Goal: Information Seeking & Learning: Learn about a topic

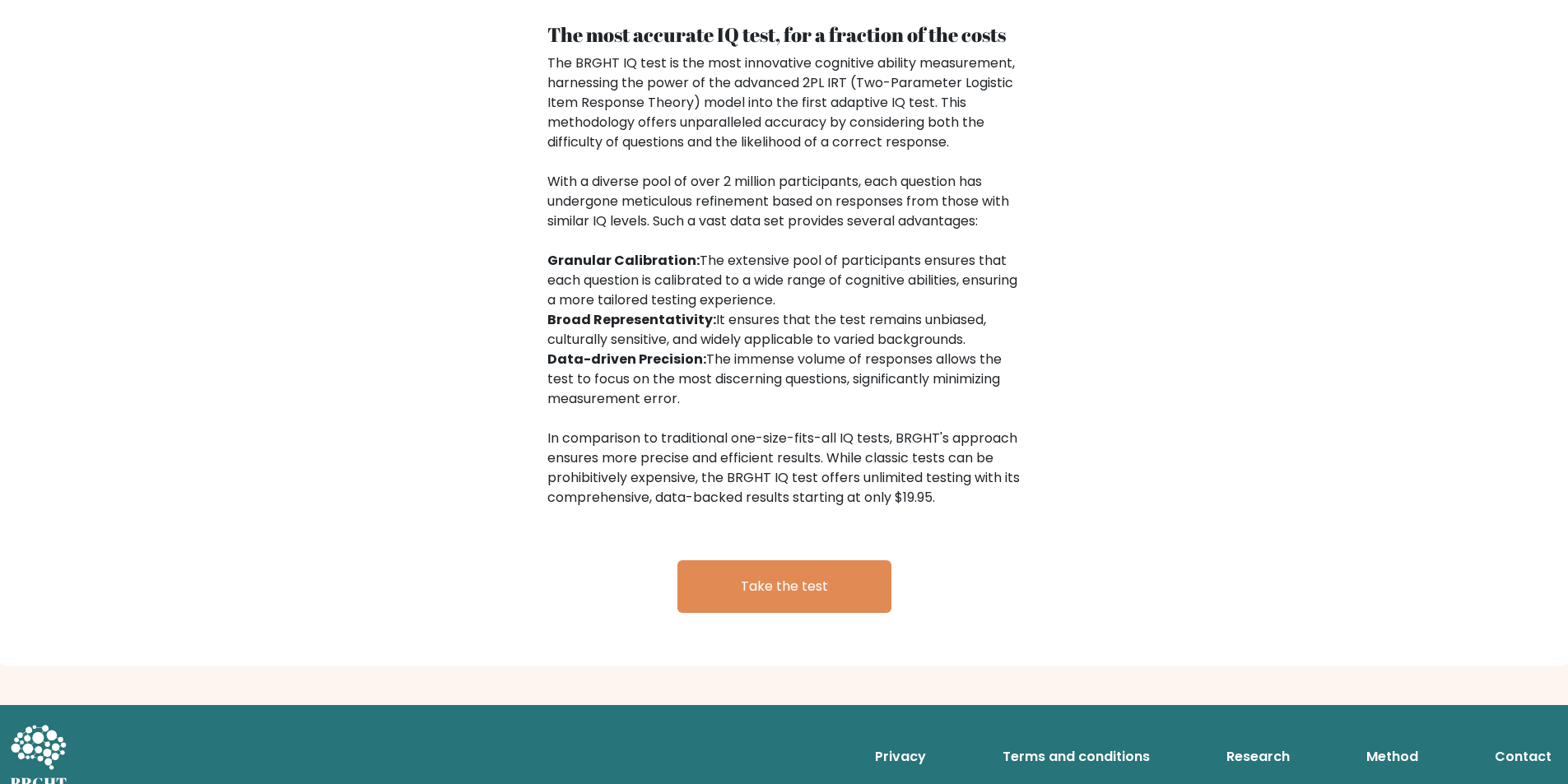
scroll to position [2508, 0]
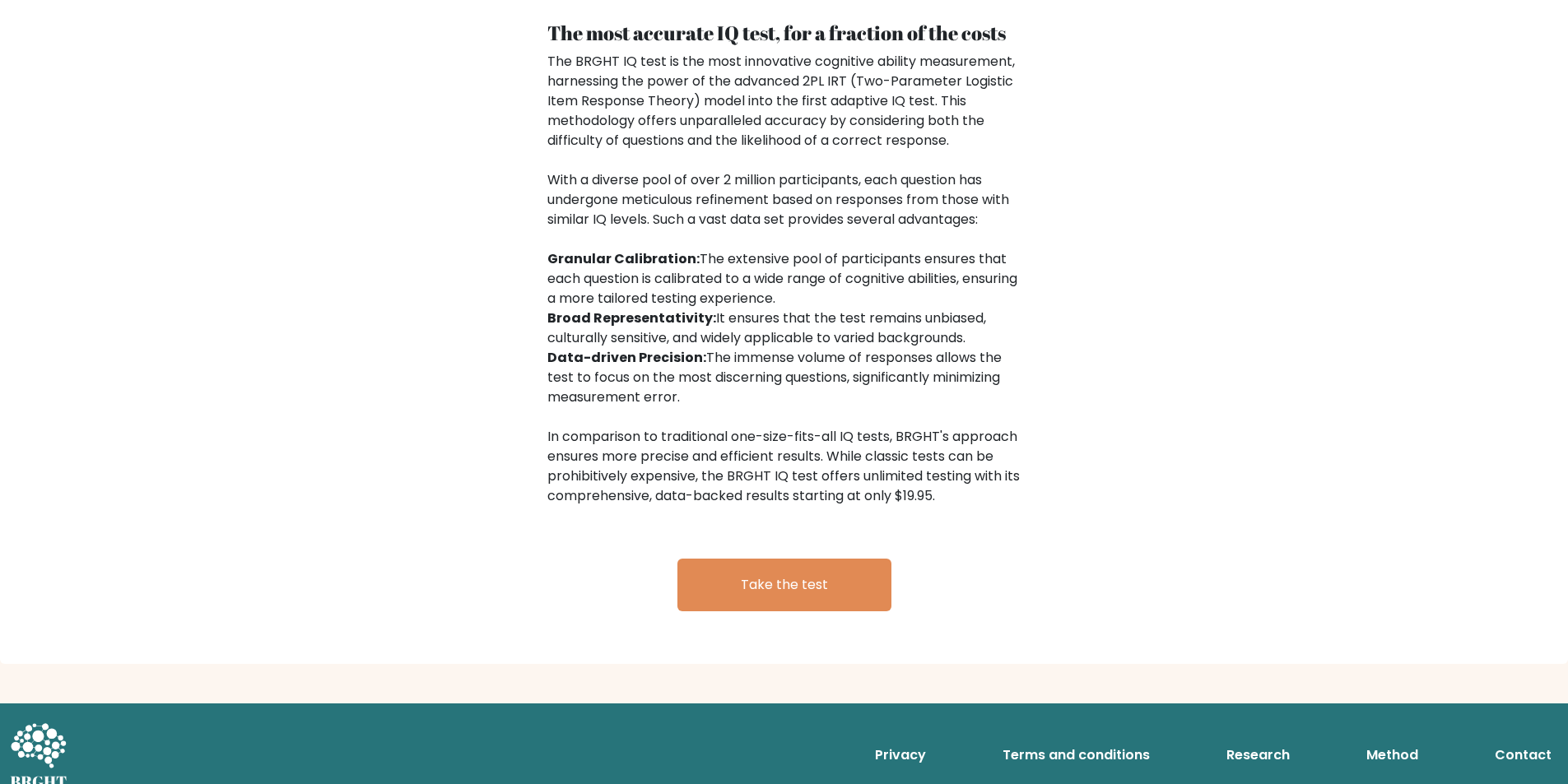
click at [1244, 739] on link "Research" at bounding box center [1257, 756] width 76 height 33
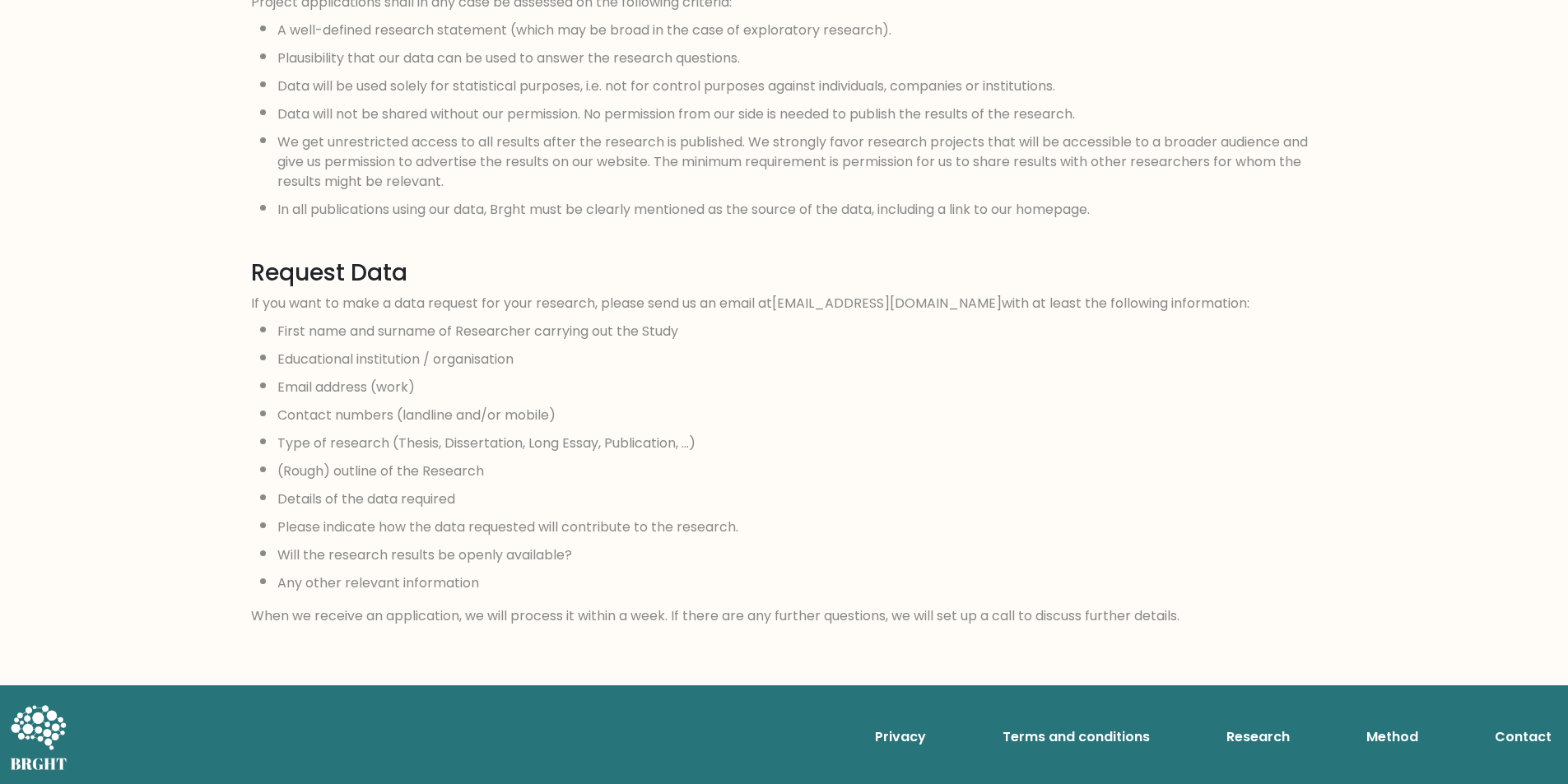
scroll to position [1381, 0]
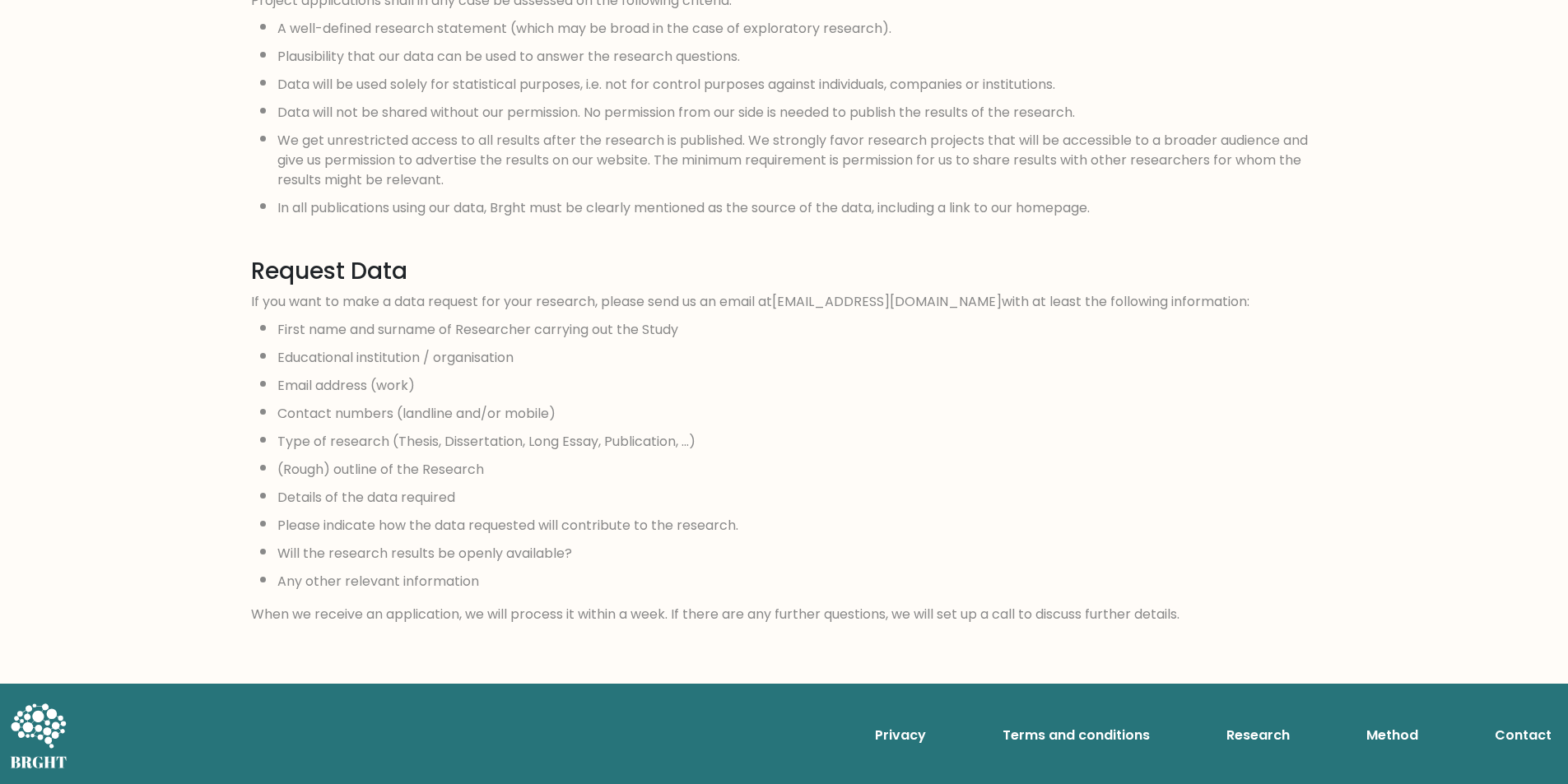
click at [1406, 741] on link "Method" at bounding box center [1392, 735] width 65 height 33
drag, startPoint x: 314, startPoint y: 412, endPoint x: 320, endPoint y: 404, distance: 10.0
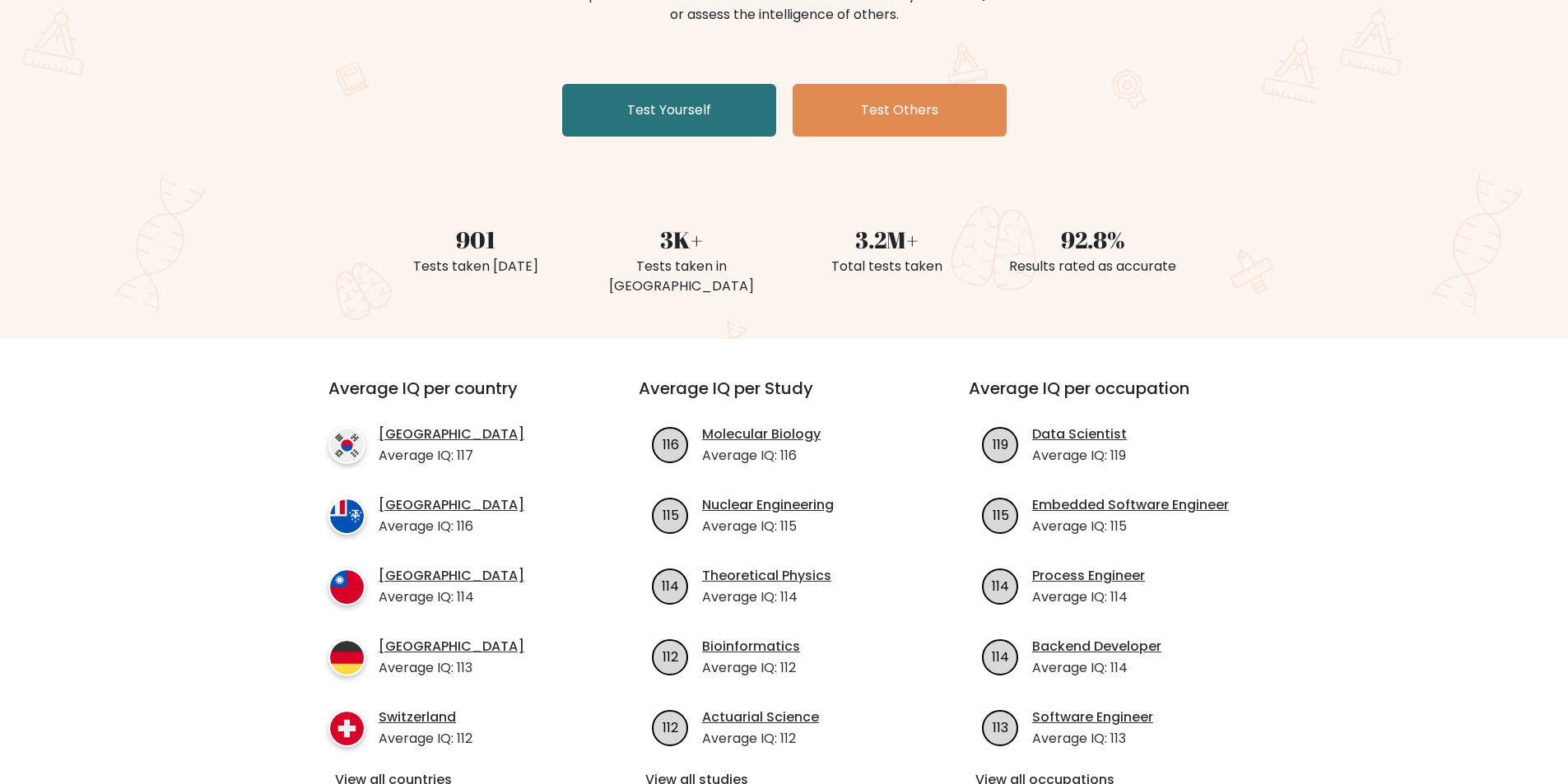
scroll to position [329, 0]
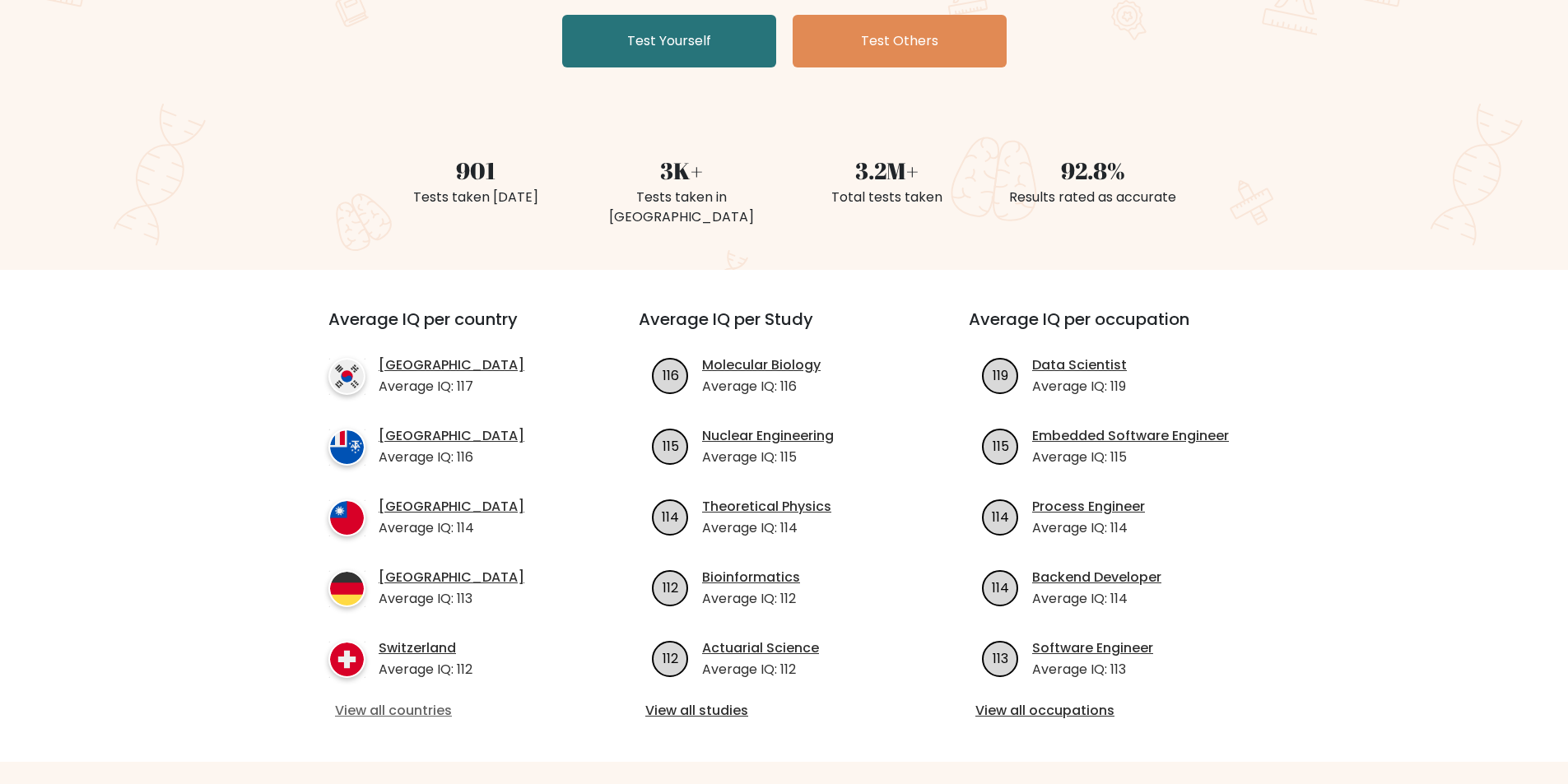
click at [431, 701] on link "View all countries" at bounding box center [453, 710] width 238 height 19
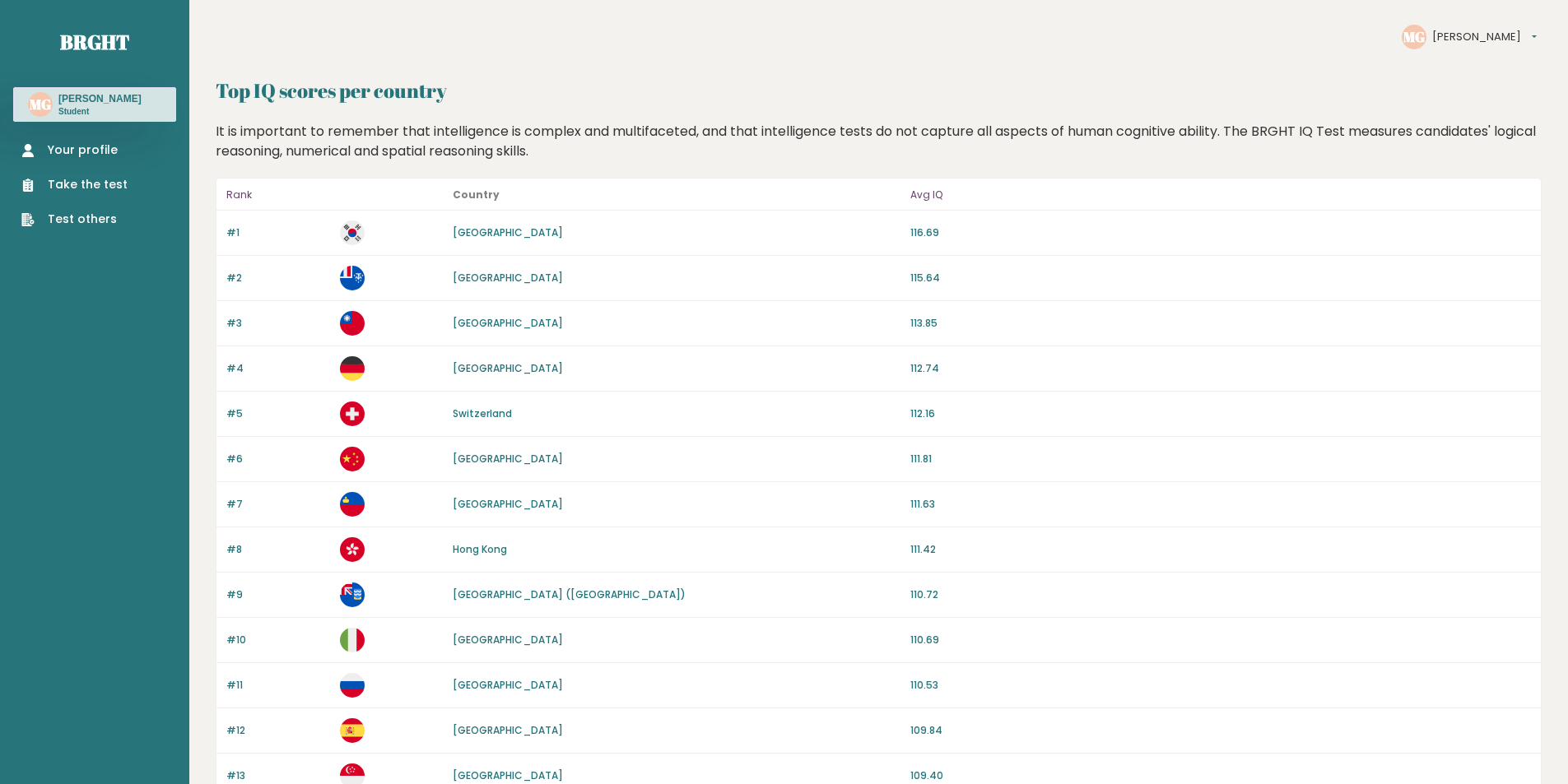
click at [1423, 34] on text "MG" at bounding box center [1413, 37] width 21 height 19
click at [1457, 35] on button "[PERSON_NAME]" at bounding box center [1484, 37] width 105 height 17
click at [1462, 54] on link "Settings" at bounding box center [1473, 60] width 81 height 17
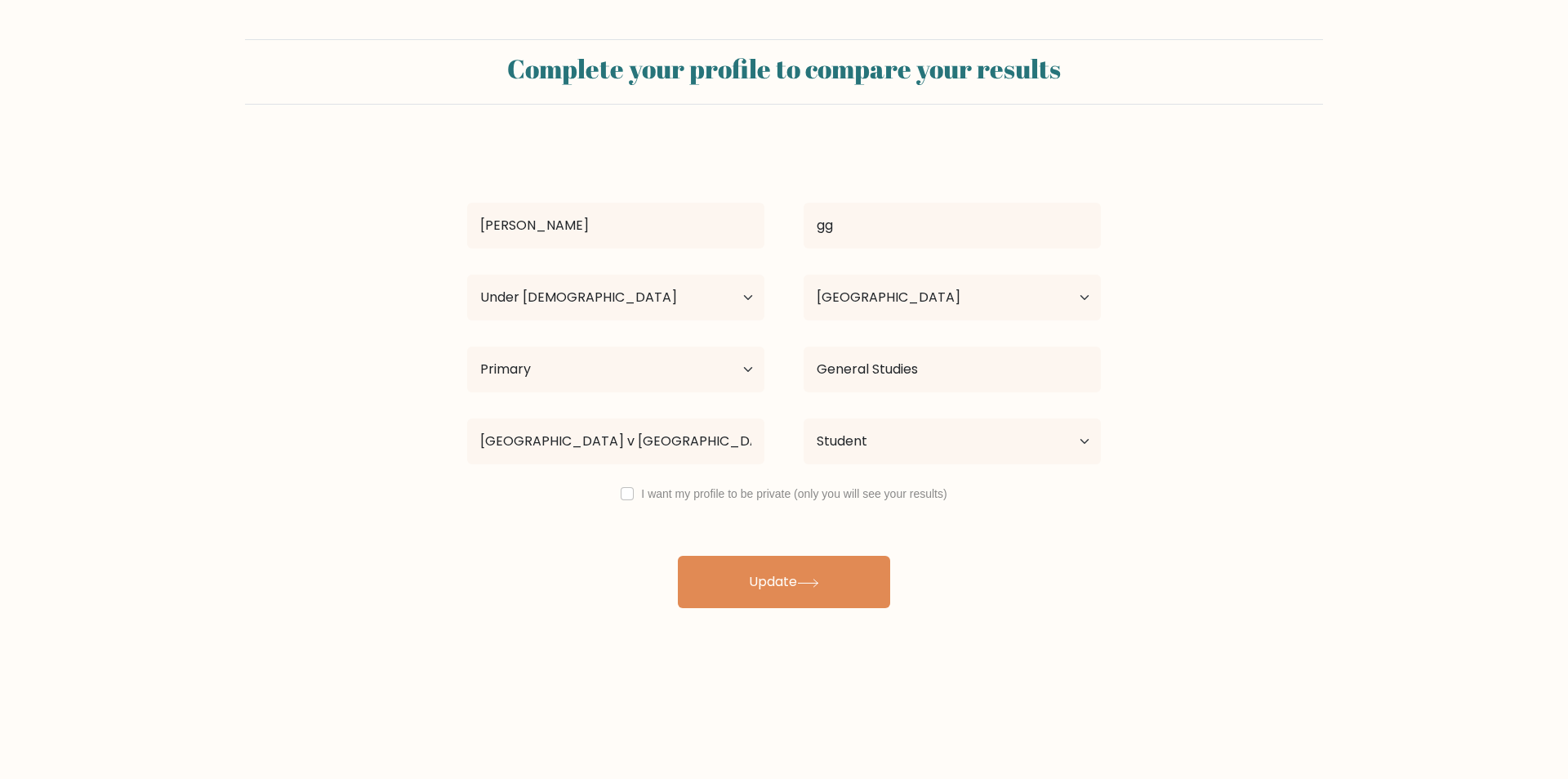
select select "min_18"
select select "SK"
select select "primary"
select select "student"
drag, startPoint x: 688, startPoint y: 315, endPoint x: 712, endPoint y: 304, distance: 26.4
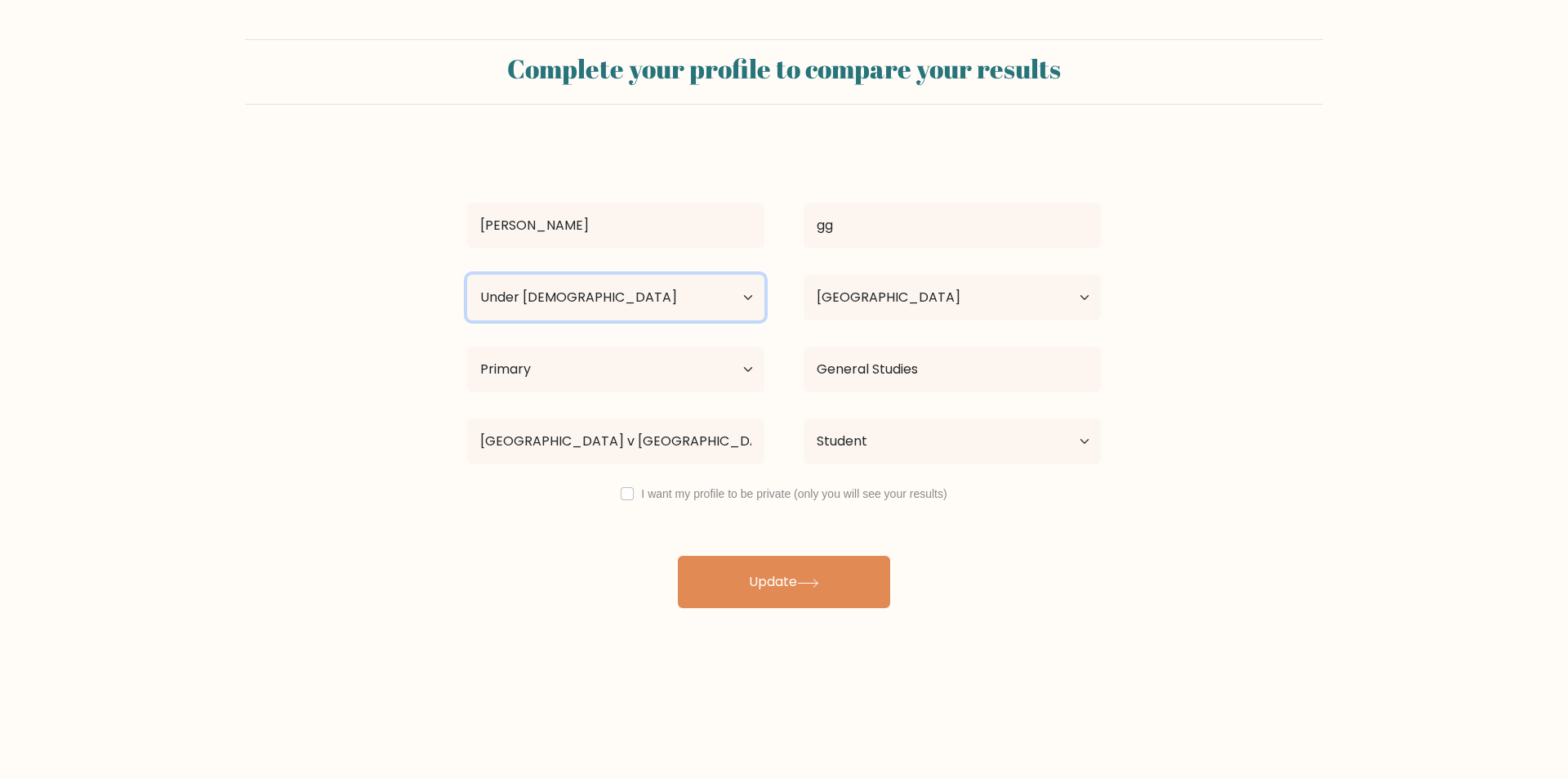
click at [689, 315] on select "Age Under 18 years old 18-24 years old 25-34 years old 35-44 years old 45-54 ye…" at bounding box center [616, 298] width 298 height 46
select select "18_24"
click at [467, 275] on select "Age Under 18 years old 18-24 years old 25-34 years old 35-44 years old 45-54 ye…" at bounding box center [616, 298] width 298 height 46
click at [737, 366] on select "Highest education level No schooling Primary Lower Secondary Upper Secondary Oc…" at bounding box center [616, 369] width 298 height 46
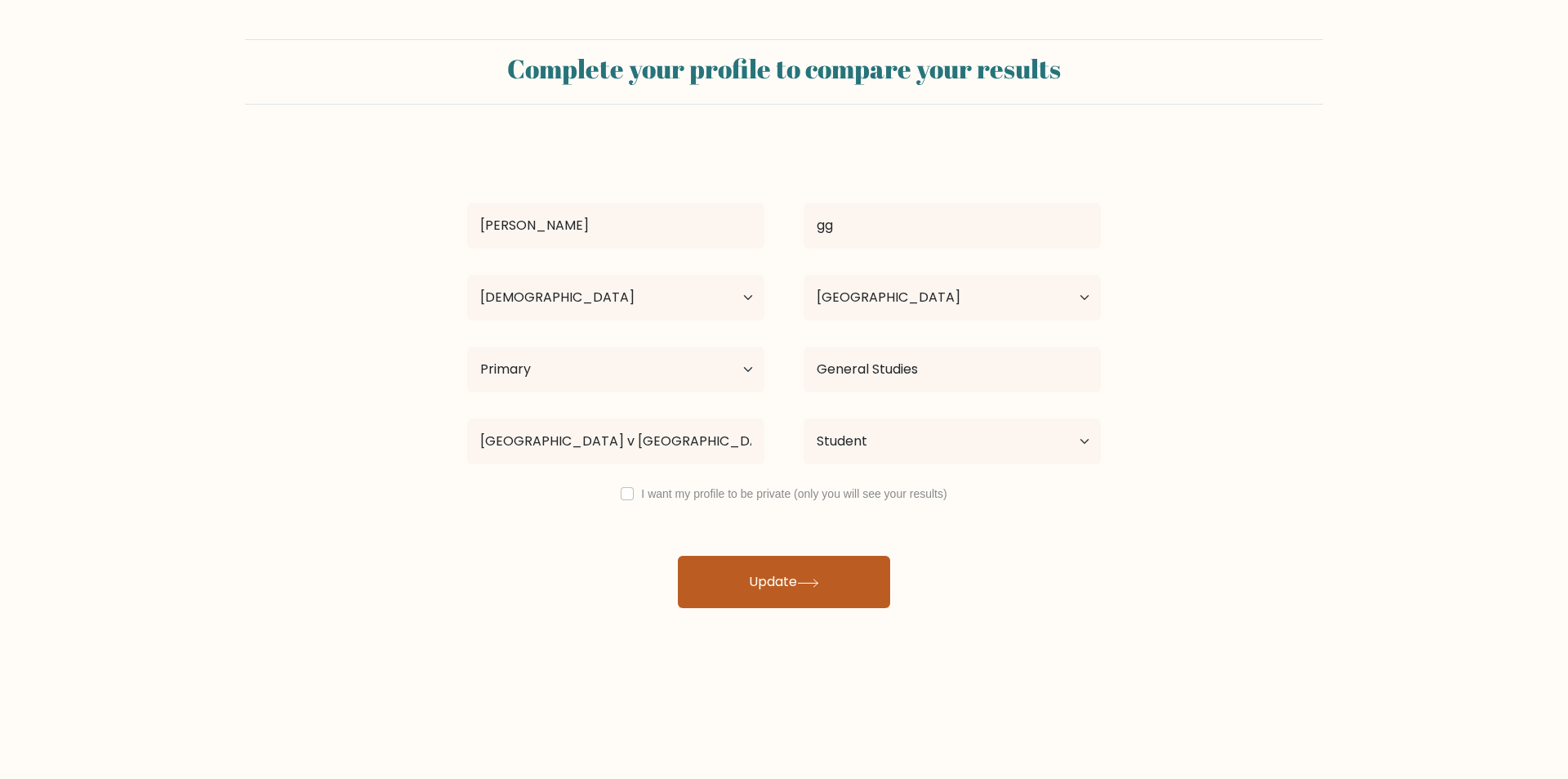
click at [823, 566] on button "Update" at bounding box center [784, 582] width 213 height 52
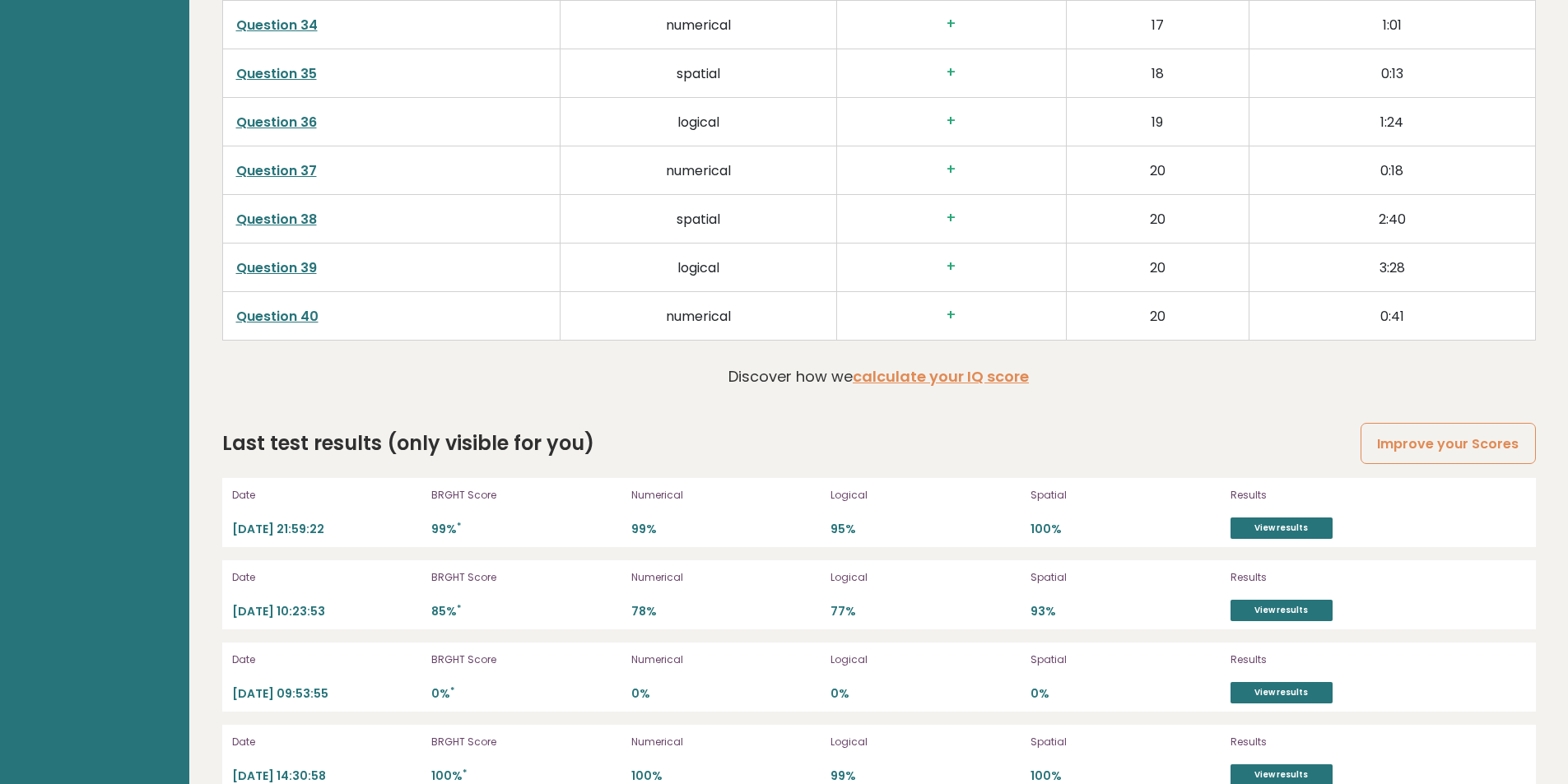
scroll to position [4442, 0]
click at [900, 378] on link "calculate your IQ score" at bounding box center [941, 375] width 177 height 20
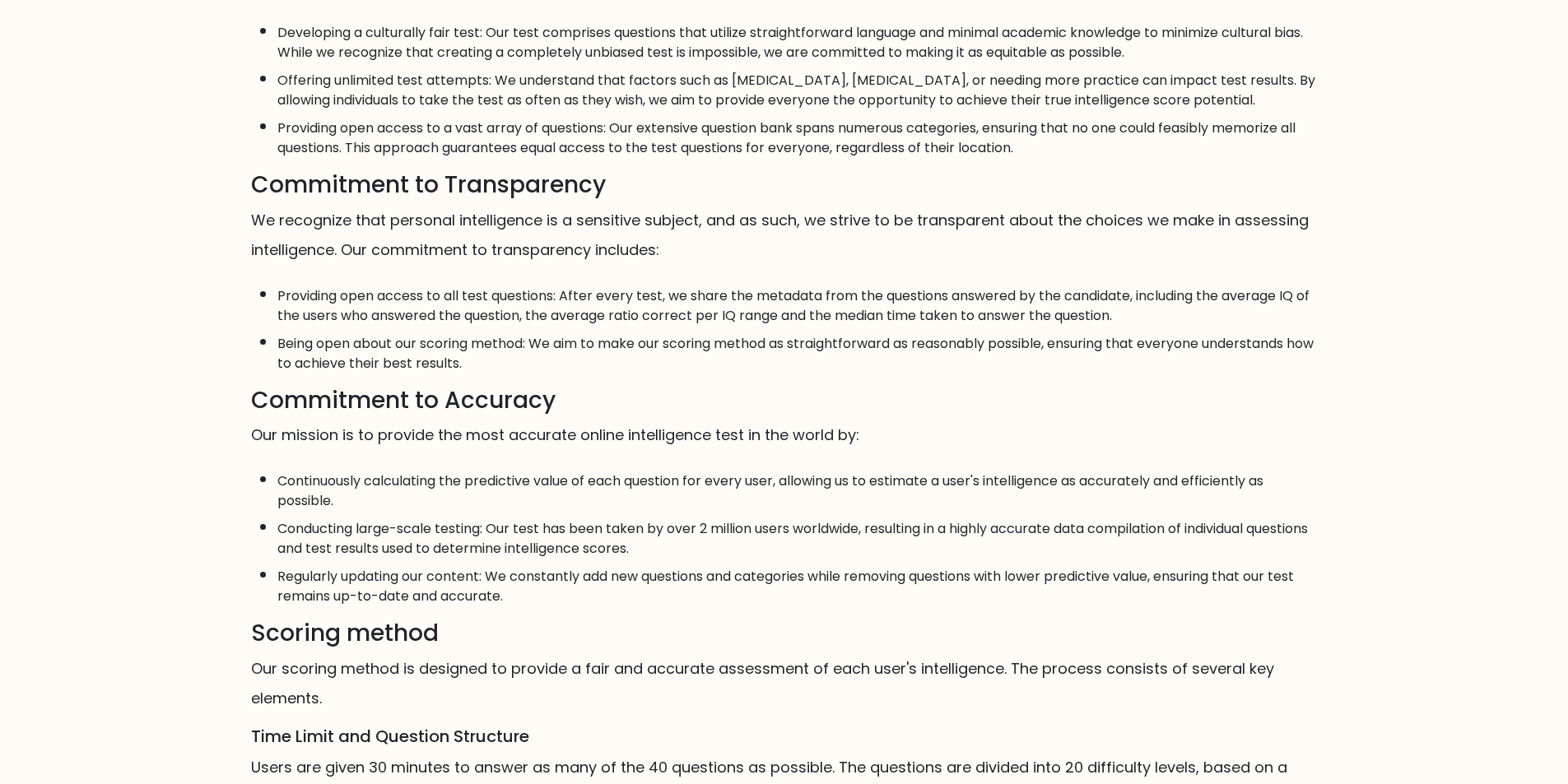
scroll to position [494, 0]
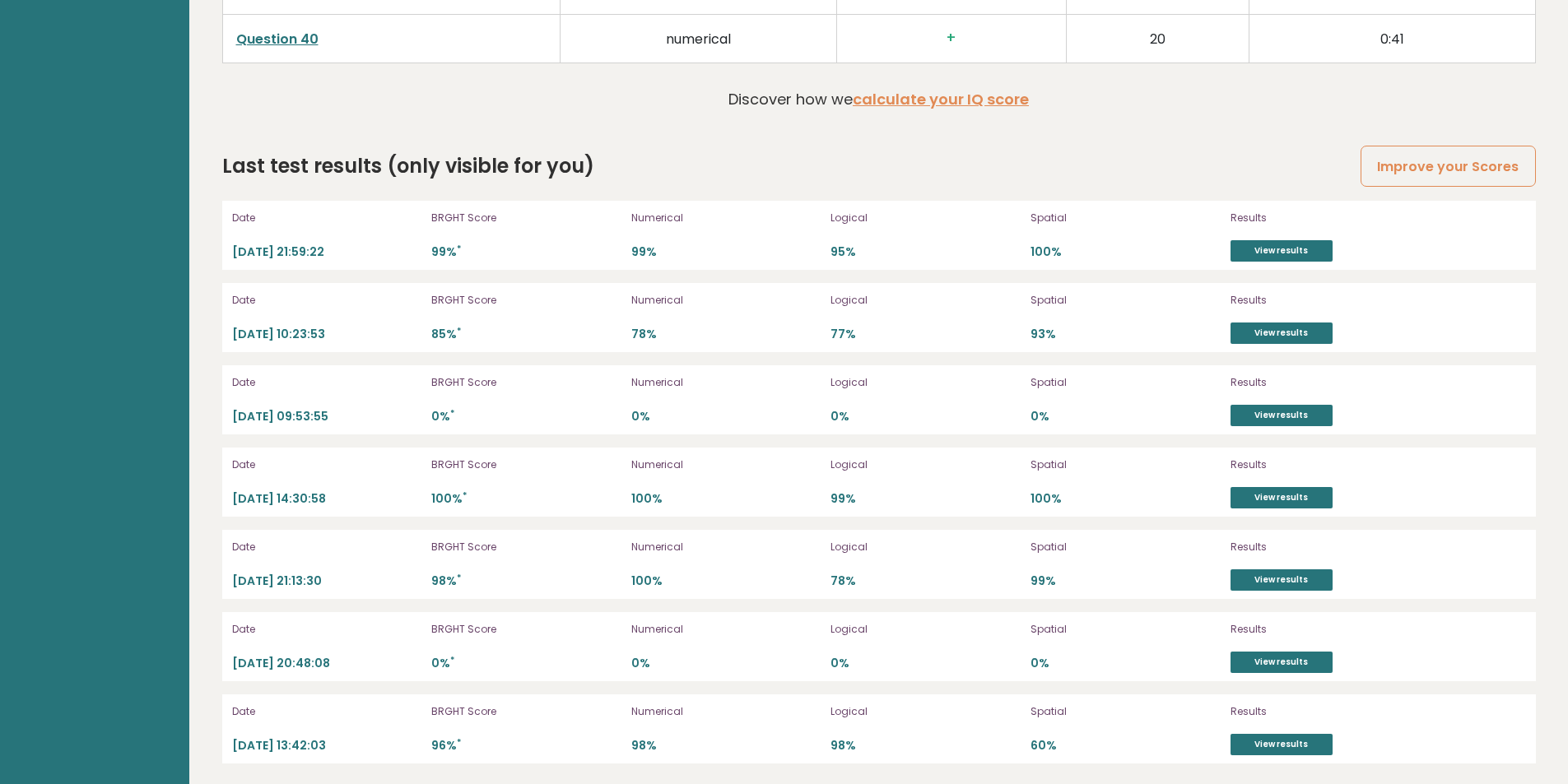
scroll to position [4722, 0]
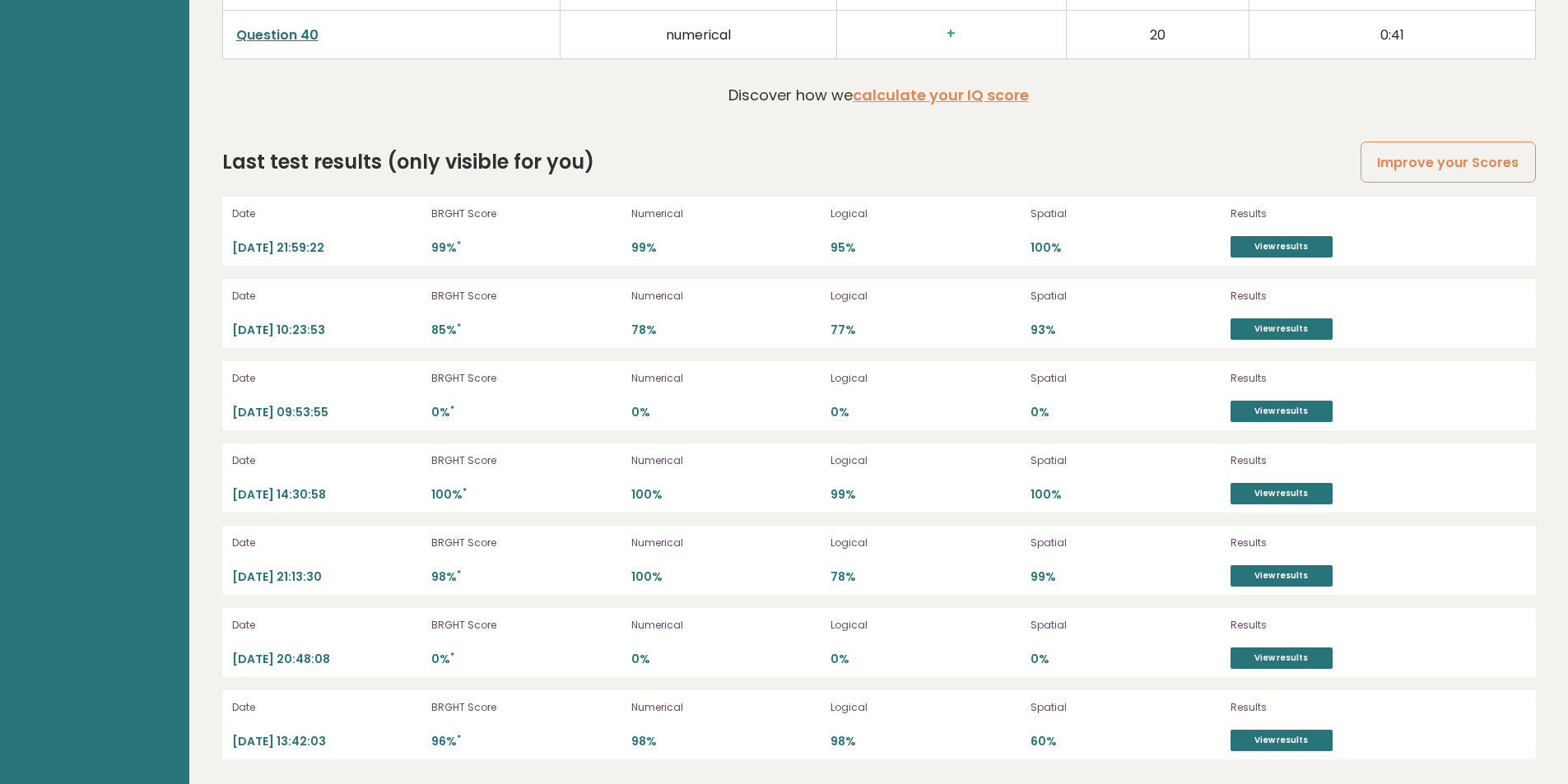
click at [1256, 341] on div "Date 2025-03-16 10:23:53 BRGHT Score 85% * Numerical 78% Logical 77% Spatial 93…" at bounding box center [879, 312] width 1313 height 69
click at [1254, 333] on link "View results" at bounding box center [1281, 328] width 102 height 21
click at [1283, 405] on link "View results" at bounding box center [1281, 411] width 102 height 21
click at [1283, 494] on link "View results" at bounding box center [1281, 493] width 102 height 21
click at [1274, 653] on link "View results" at bounding box center [1281, 657] width 102 height 21
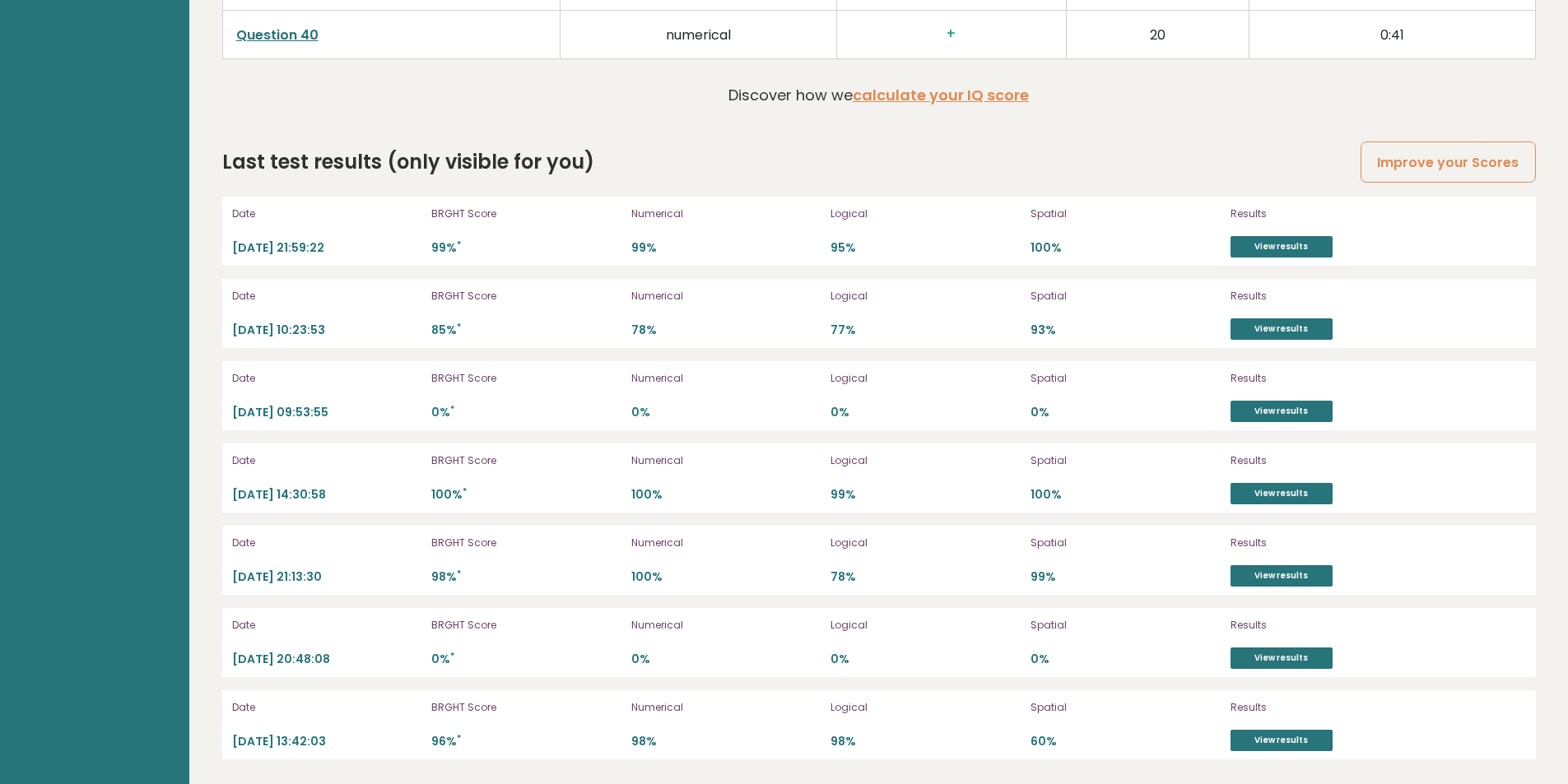
click at [1287, 592] on div "Date 2025-03-13 21:13:30 BRGHT Score 98% * Numerical 100% Logical 78% Spatial 9…" at bounding box center [879, 560] width 1313 height 69
click at [1285, 581] on link "View results" at bounding box center [1281, 575] width 102 height 21
click at [1273, 493] on link "View results" at bounding box center [1281, 493] width 102 height 21
click at [1278, 733] on link "View results" at bounding box center [1281, 740] width 102 height 21
click at [1257, 561] on div "Results View results" at bounding box center [1317, 560] width 173 height 52
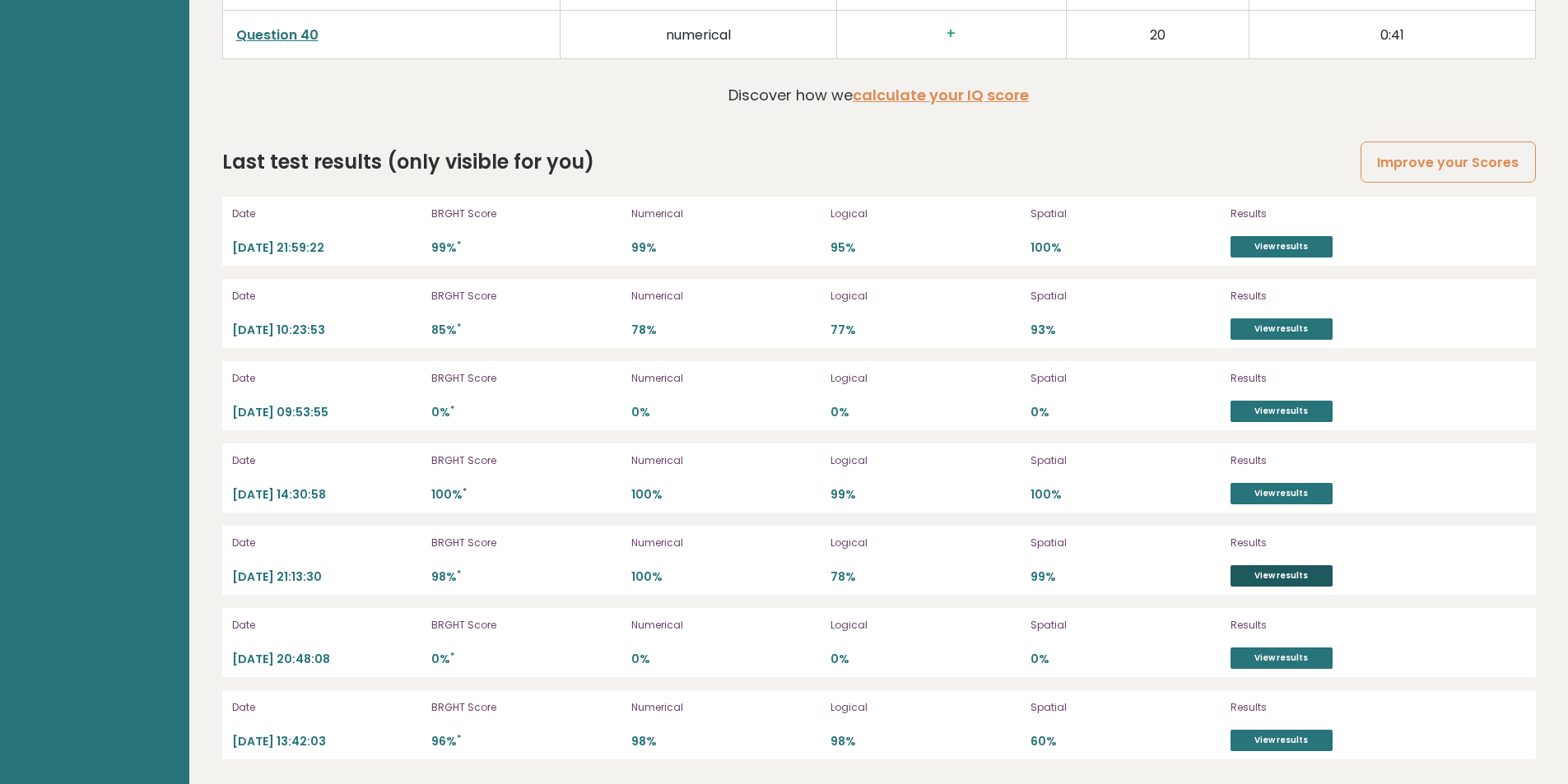
click at [1265, 574] on link "View results" at bounding box center [1281, 575] width 102 height 21
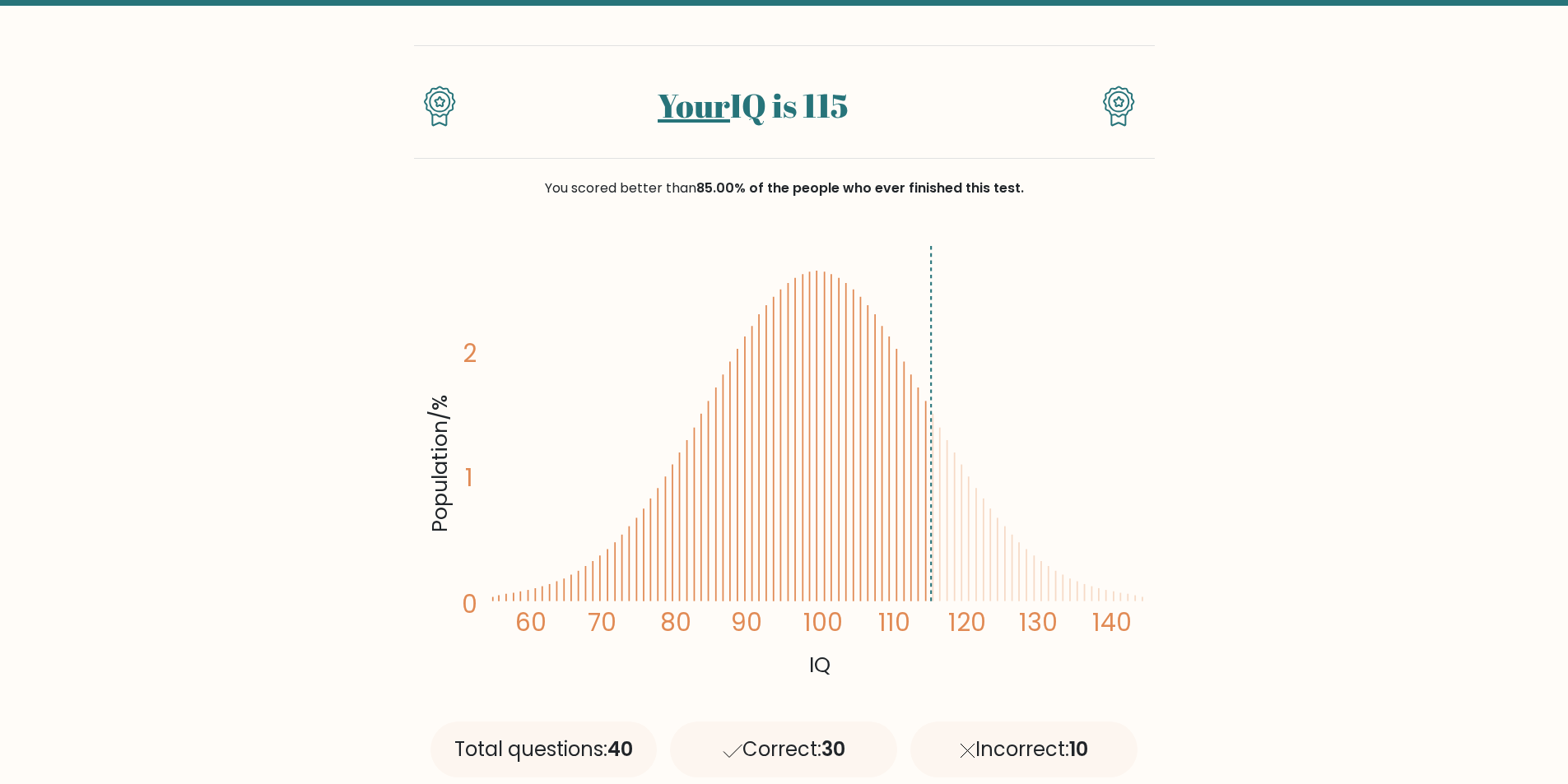
scroll to position [83, 0]
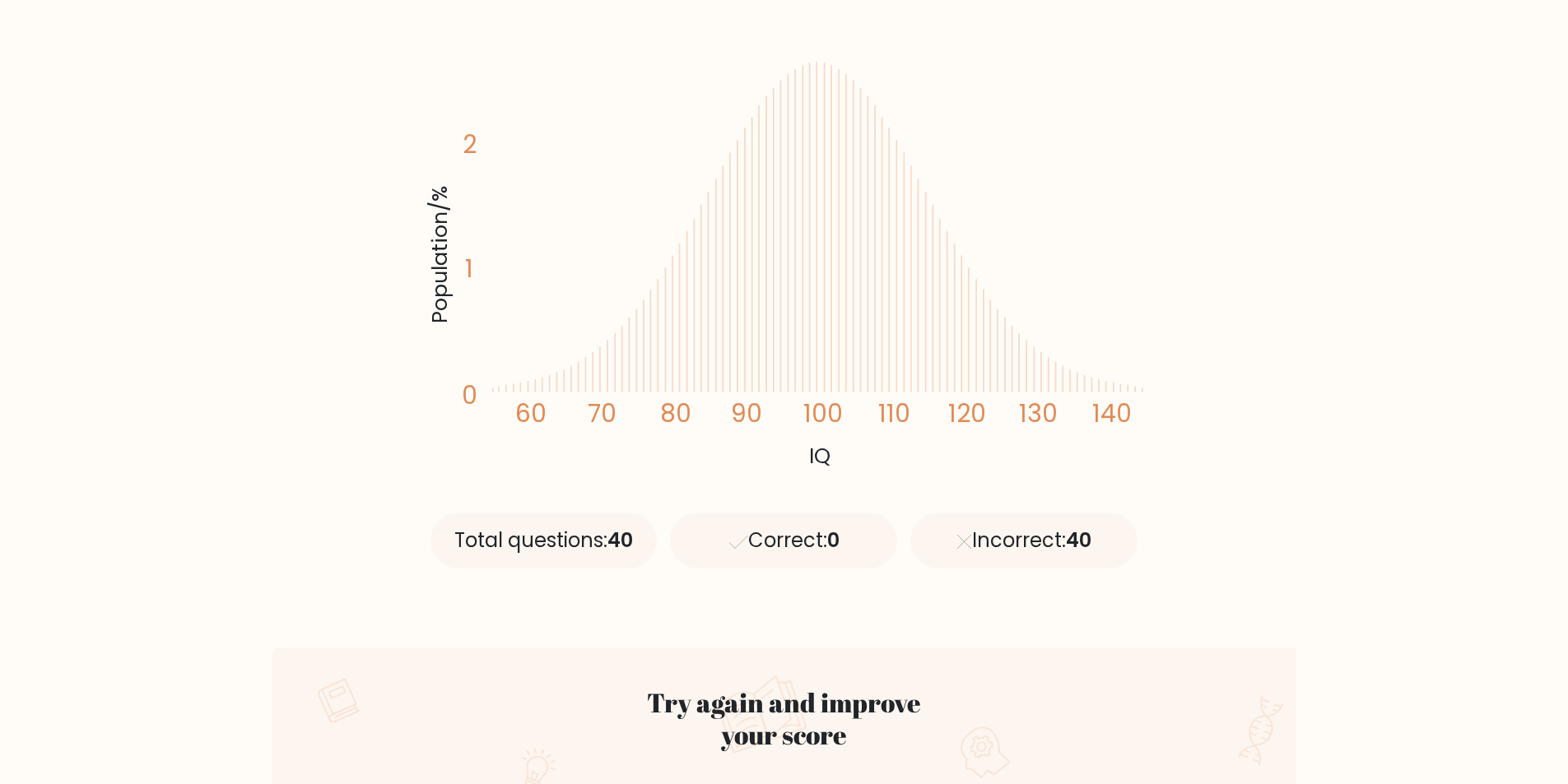
scroll to position [412, 0]
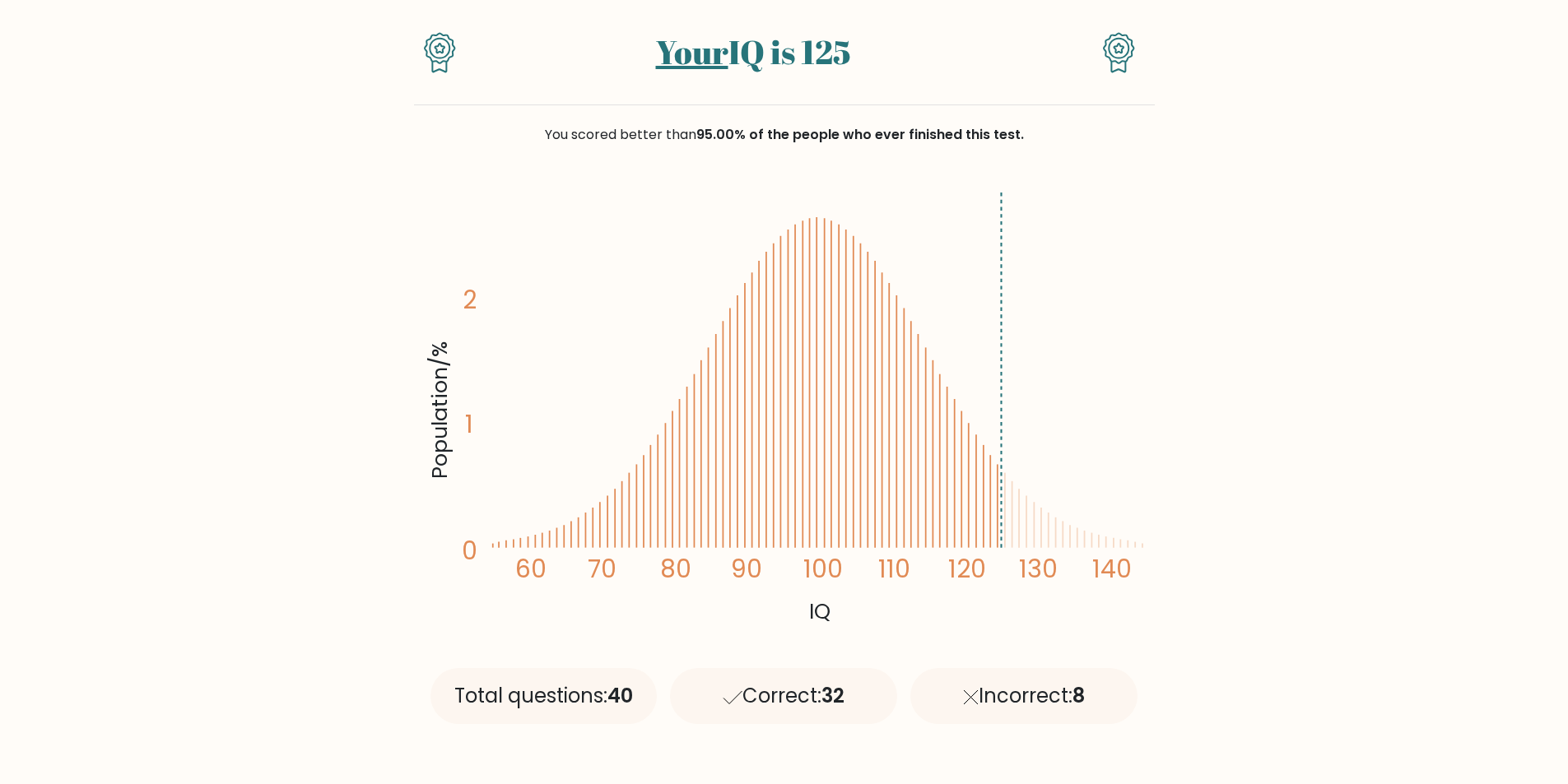
scroll to position [247, 0]
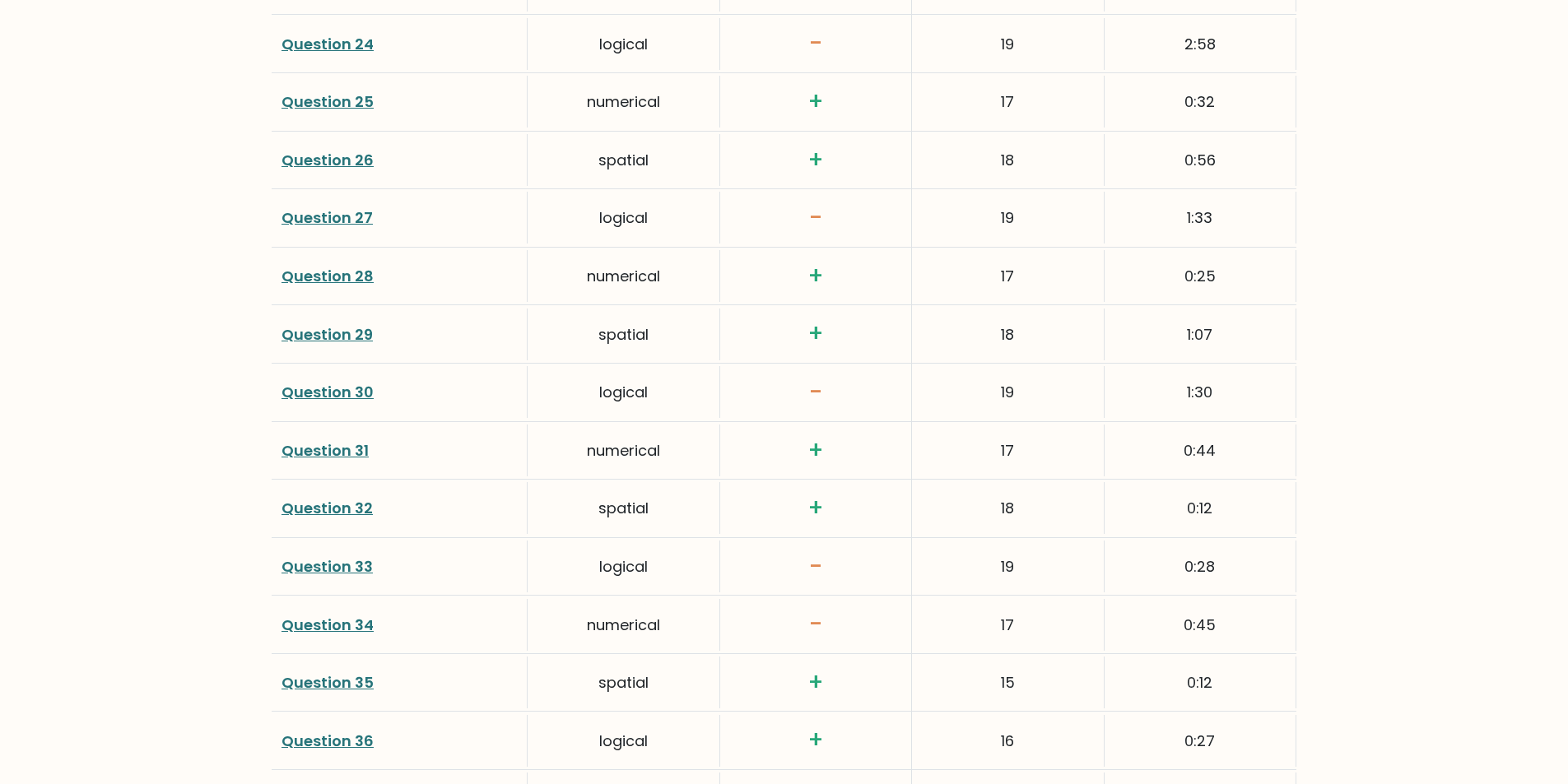
scroll to position [3702, 0]
click at [319, 403] on link "Question 30" at bounding box center [327, 394] width 92 height 20
click at [811, 225] on h3 "-" at bounding box center [816, 221] width 171 height 28
click at [341, 216] on link "Question 27" at bounding box center [326, 220] width 91 height 20
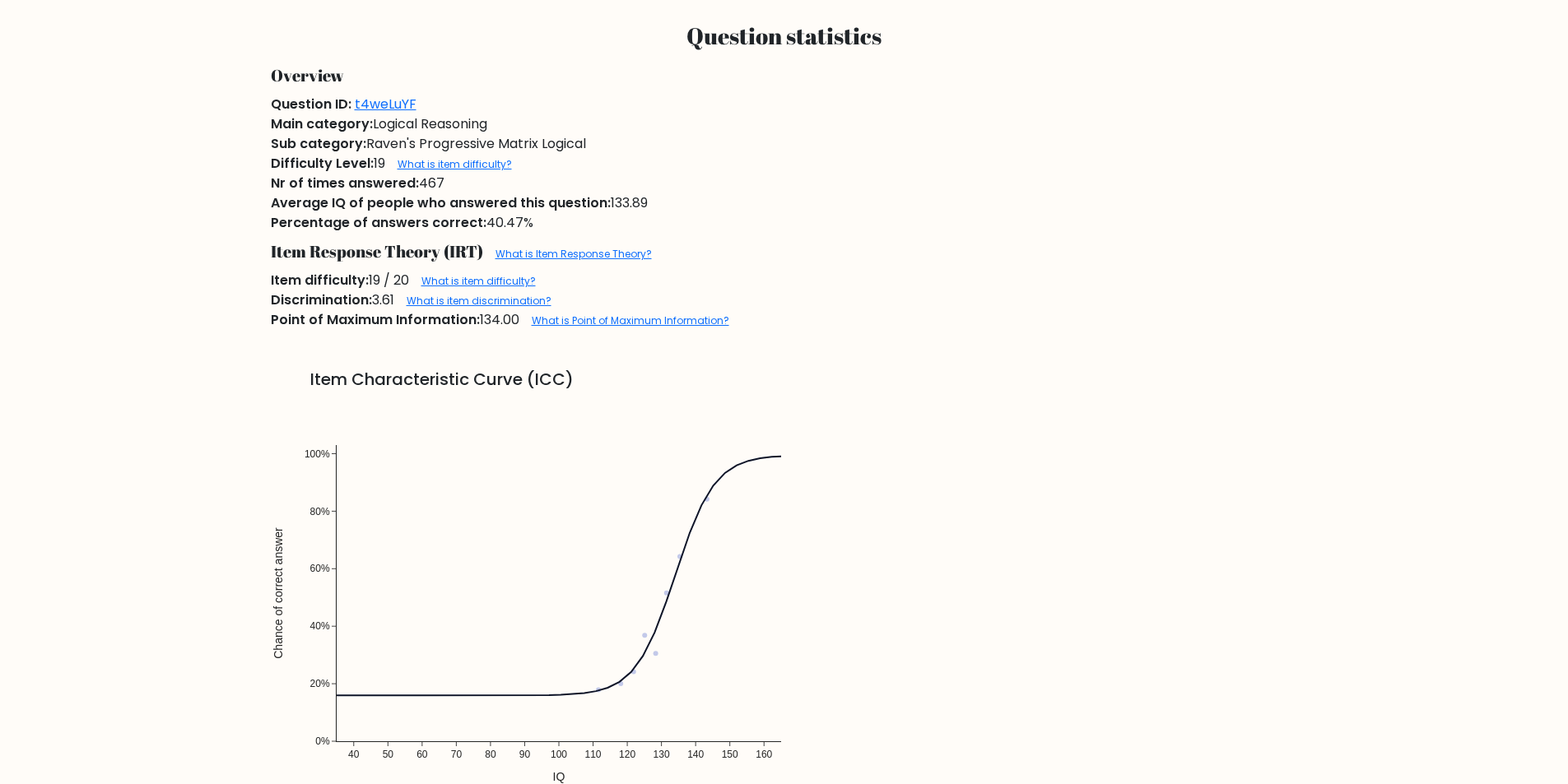
scroll to position [987, 0]
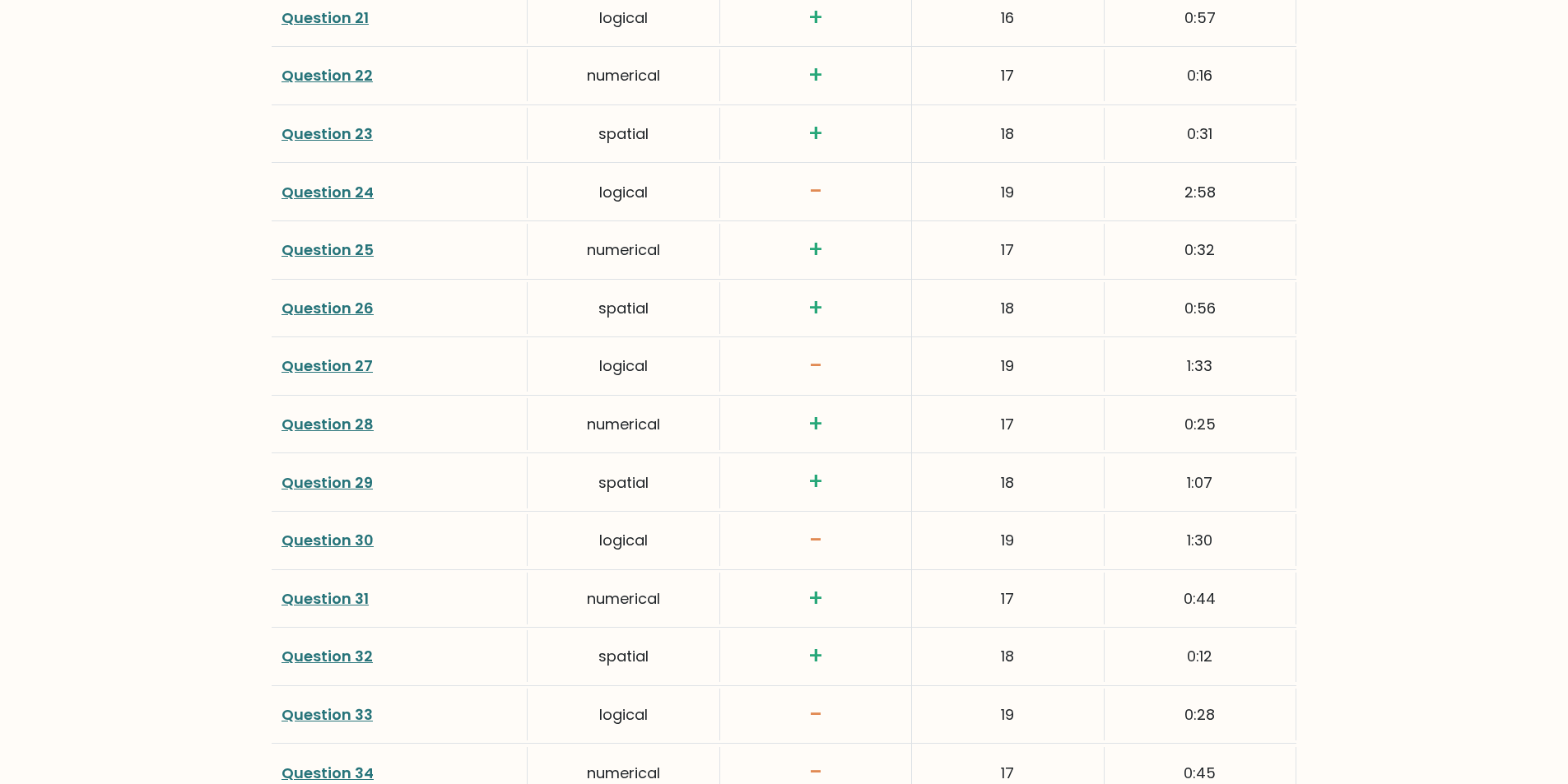
scroll to position [3538, 0]
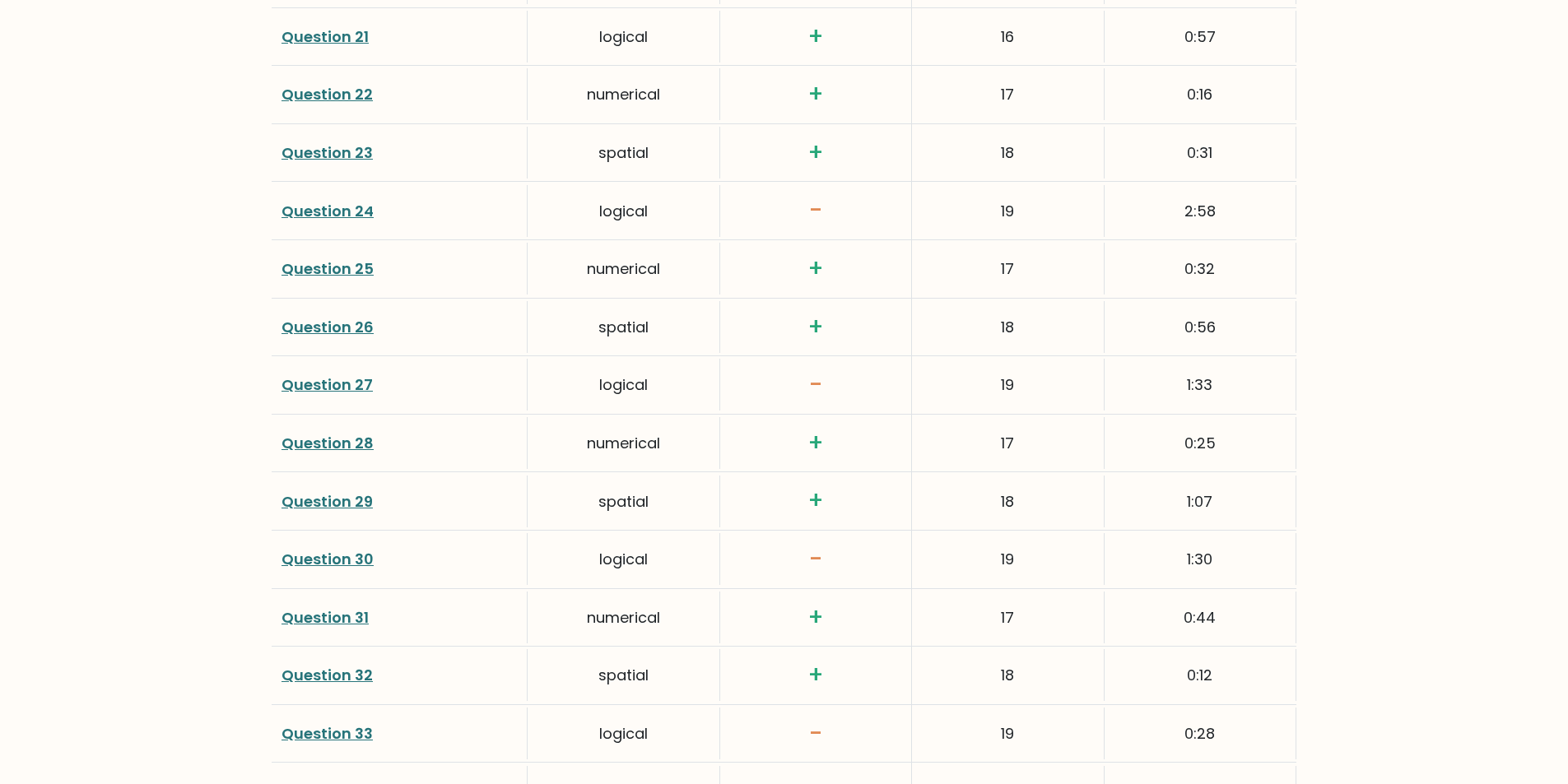
click at [328, 210] on link "Question 24" at bounding box center [327, 210] width 92 height 20
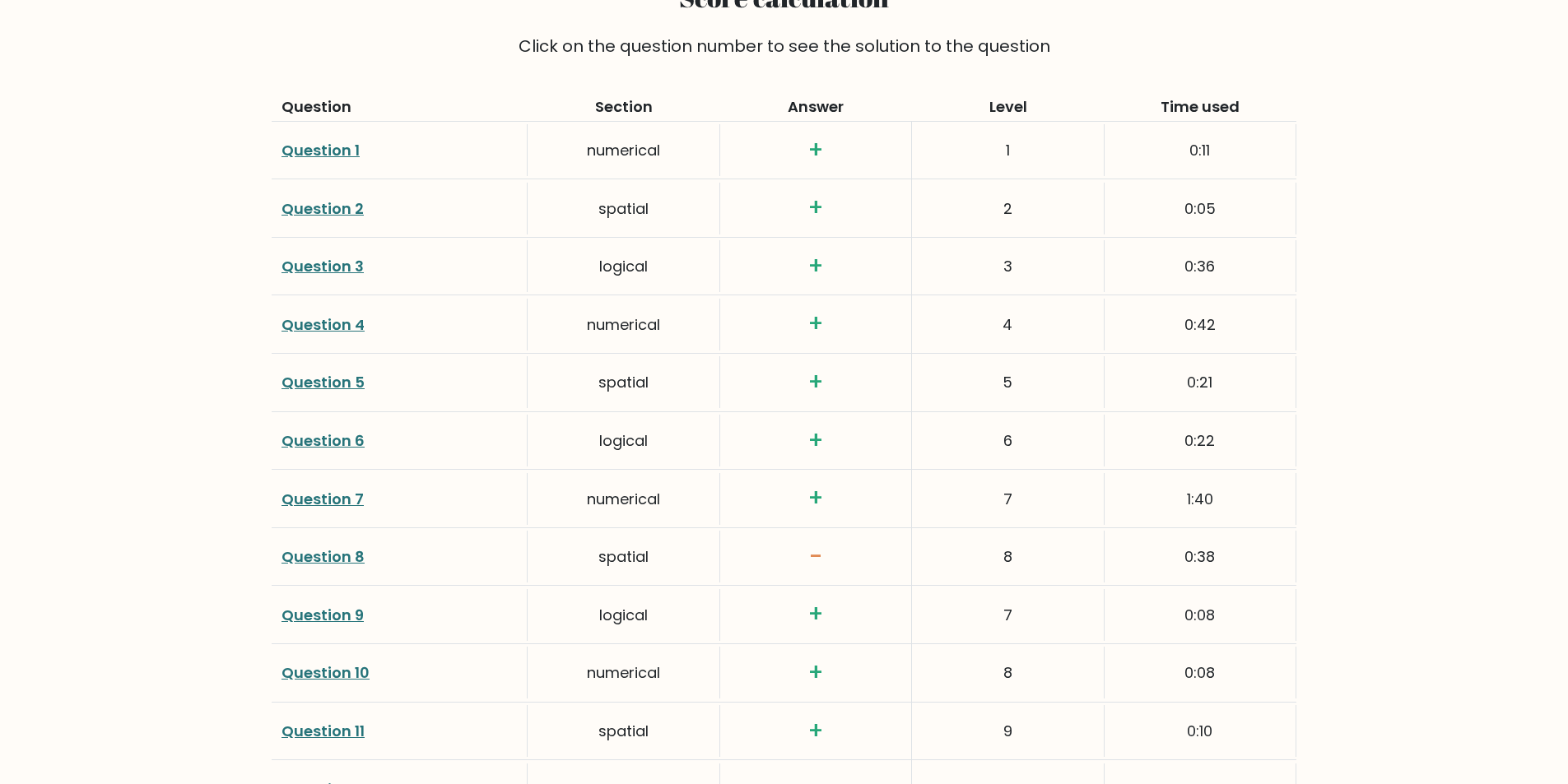
scroll to position [2221, 0]
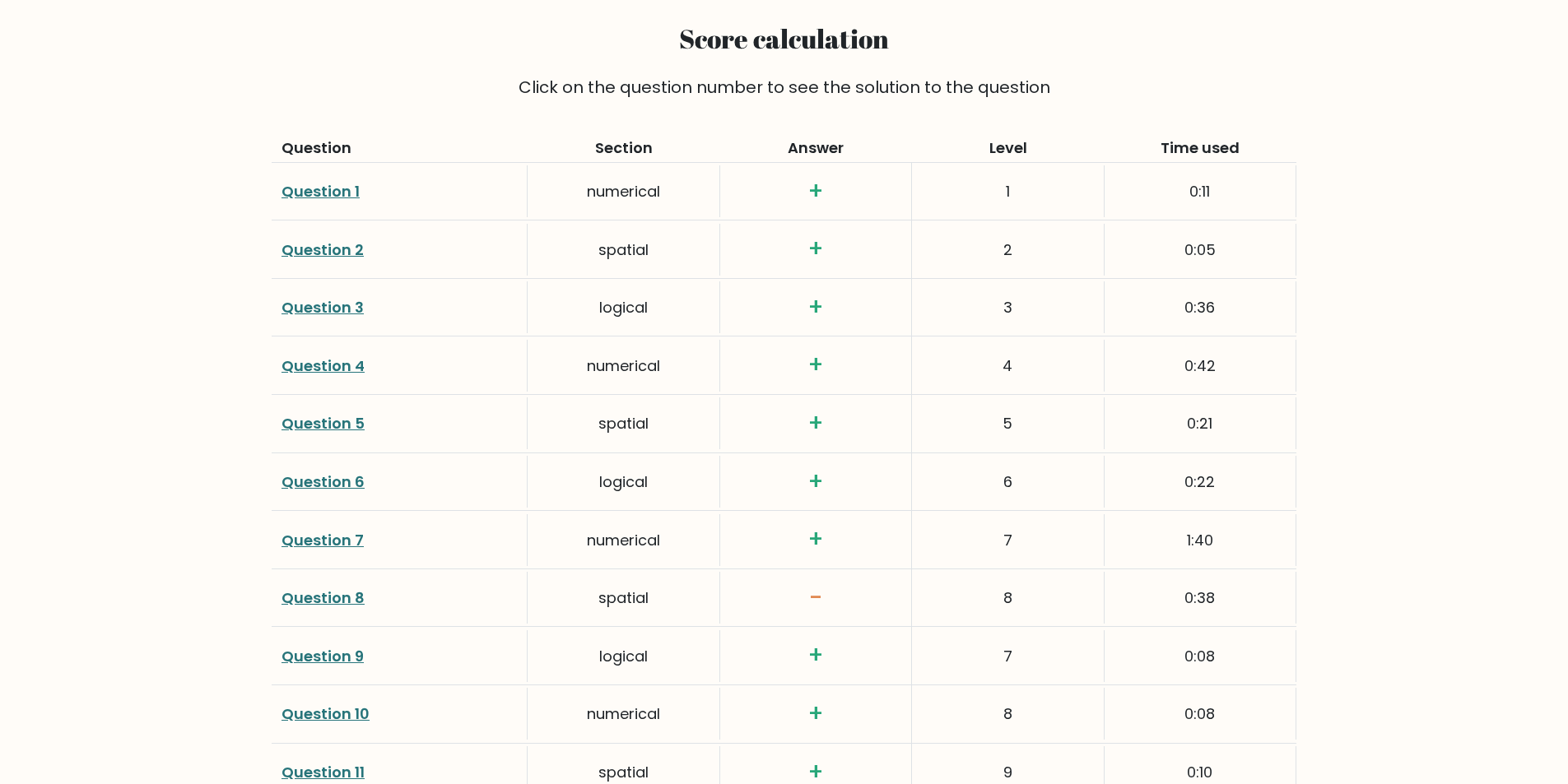
click at [321, 606] on link "Question 8" at bounding box center [323, 597] width 83 height 20
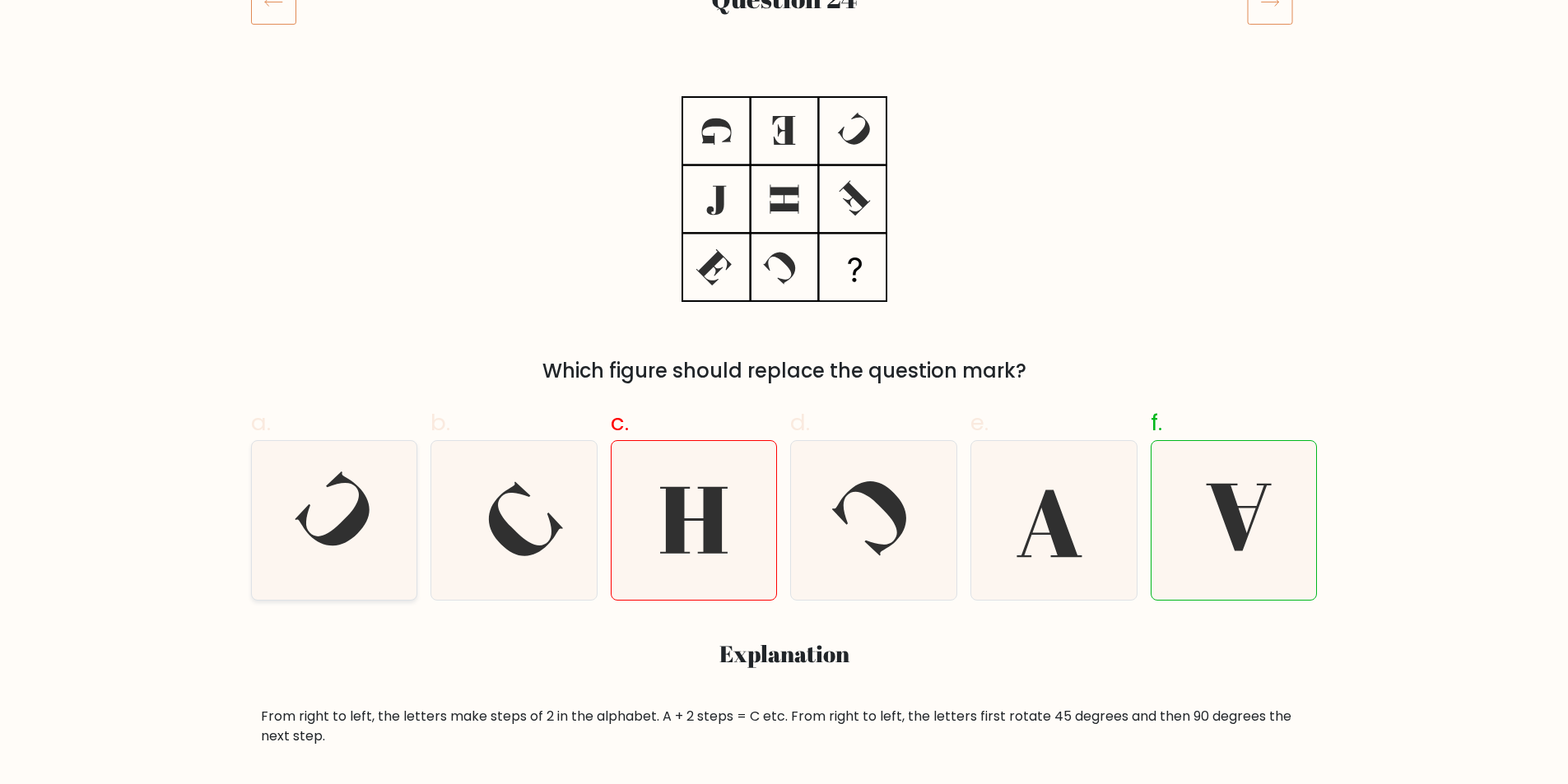
scroll to position [247, 0]
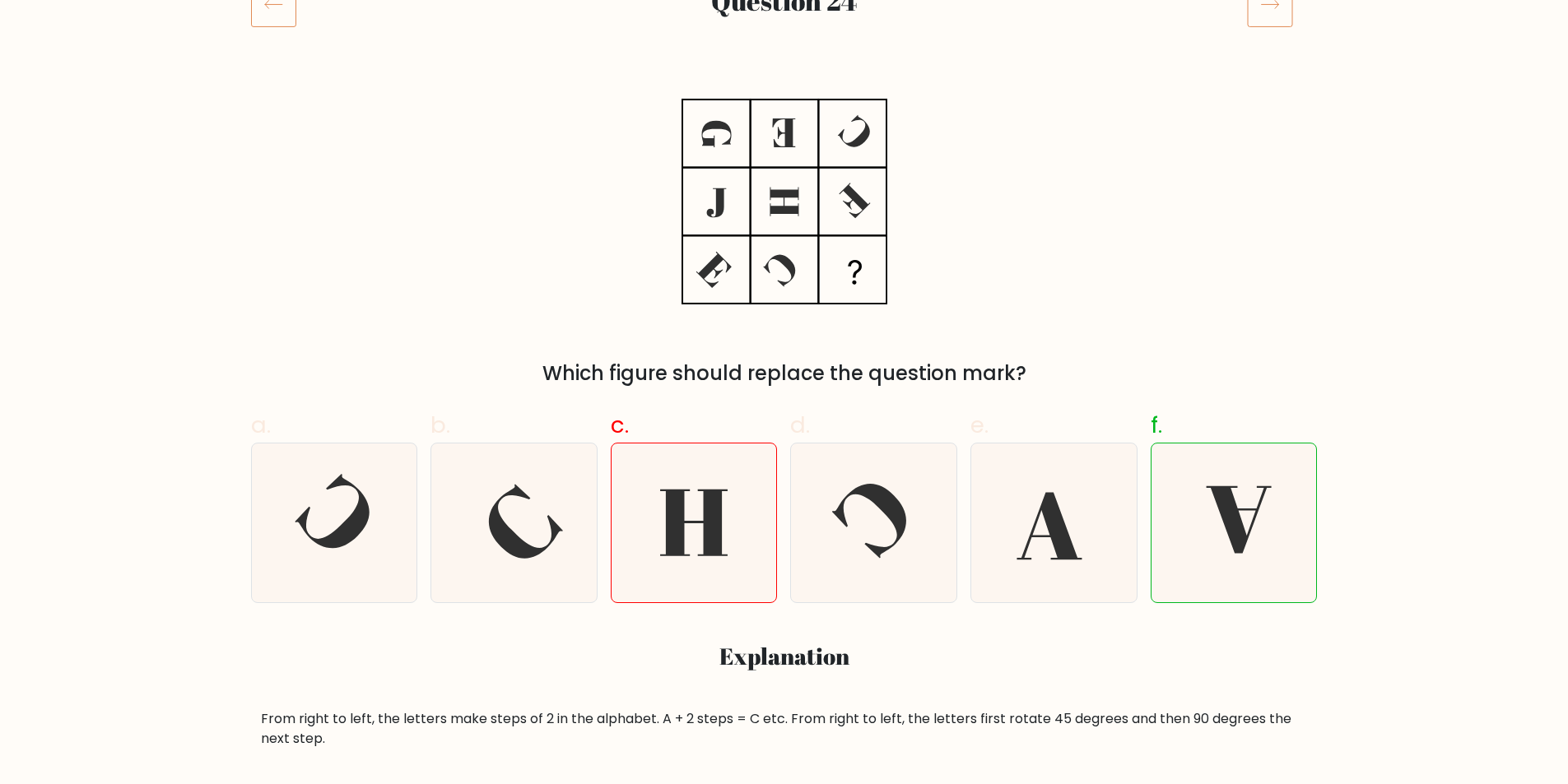
drag, startPoint x: 402, startPoint y: 223, endPoint x: 436, endPoint y: 210, distance: 36.4
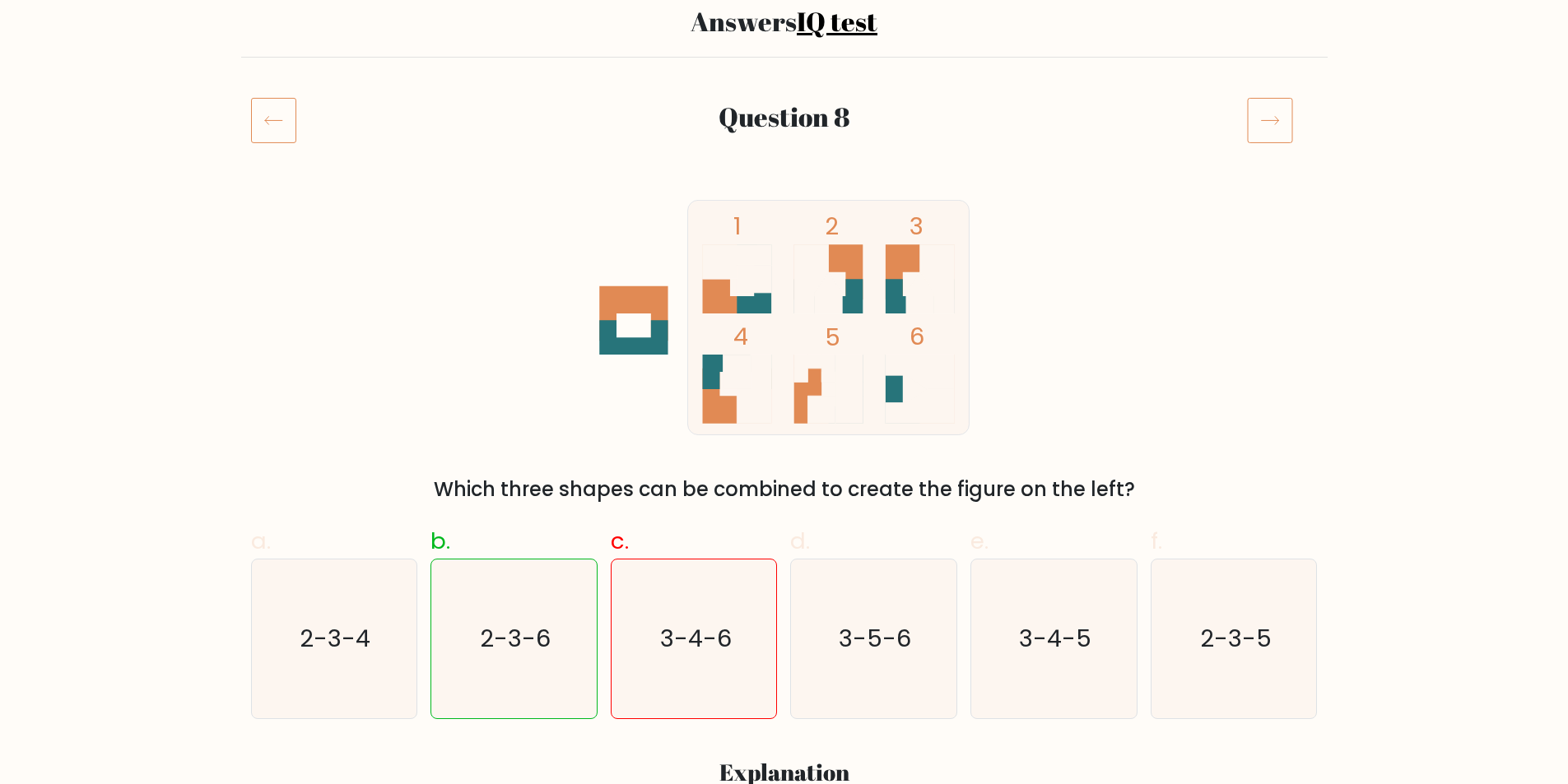
scroll to position [165, 0]
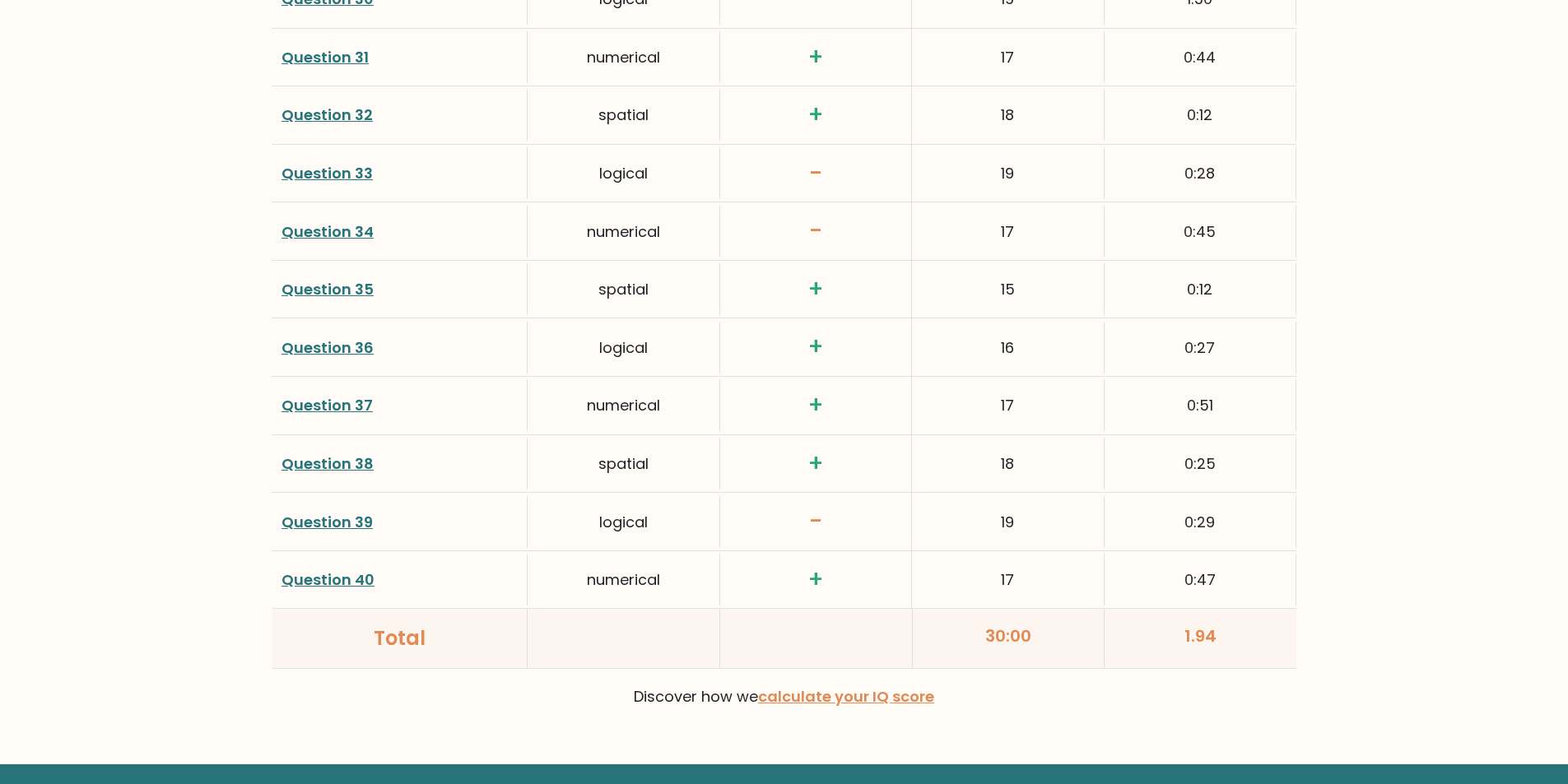
scroll to position [4178, 0]
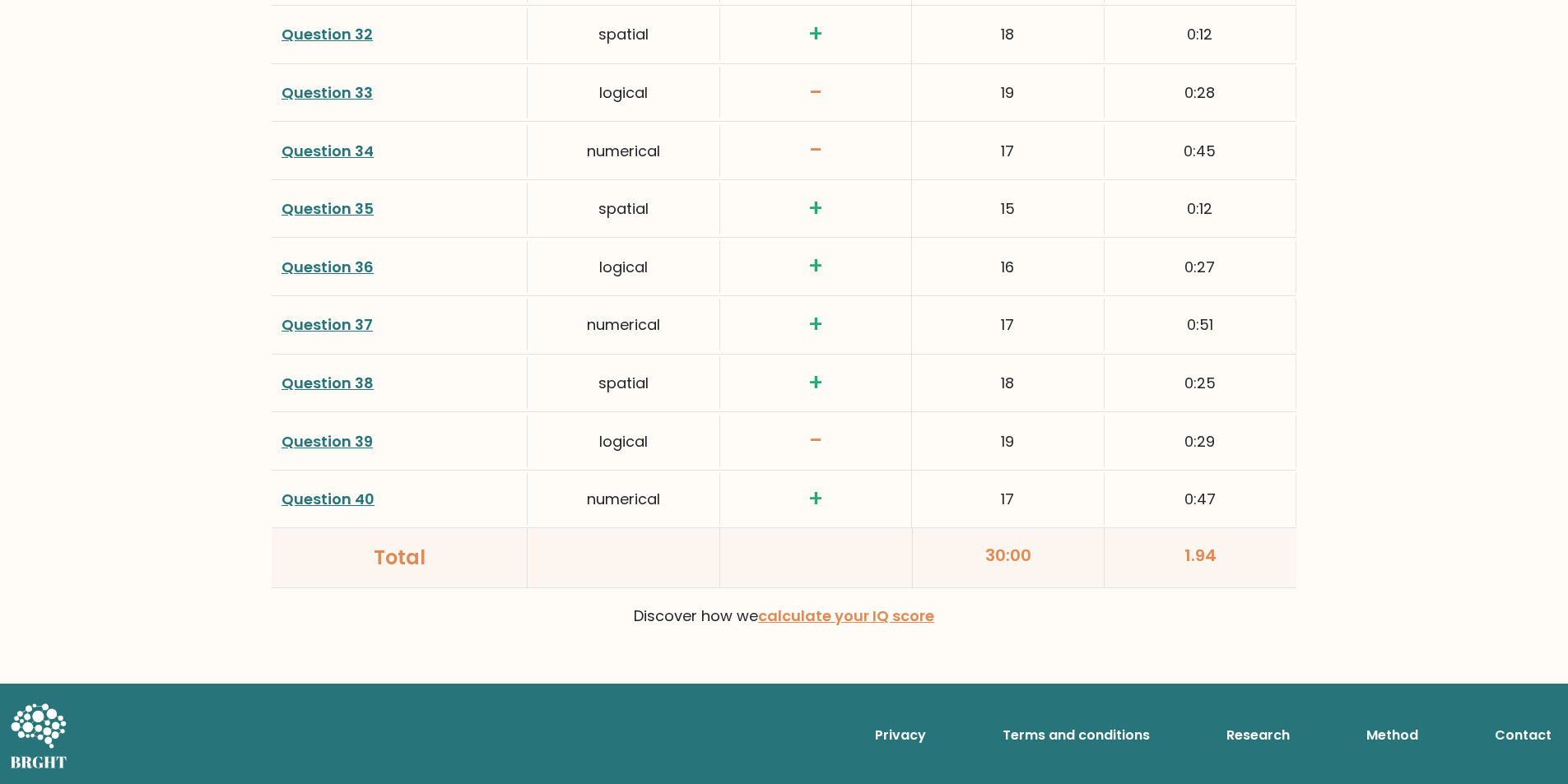
click at [293, 436] on link "Question 39" at bounding box center [326, 441] width 91 height 20
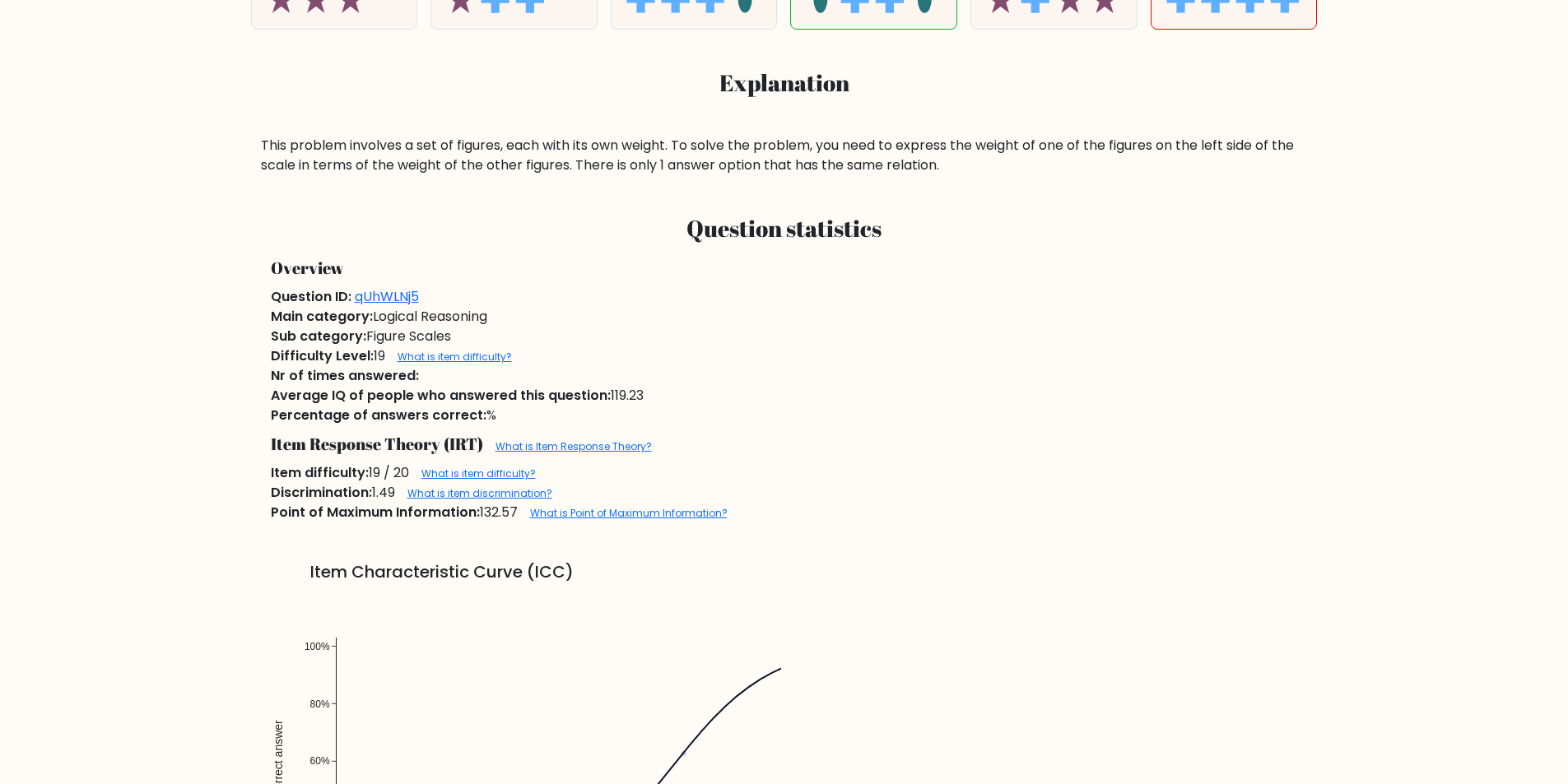
scroll to position [823, 0]
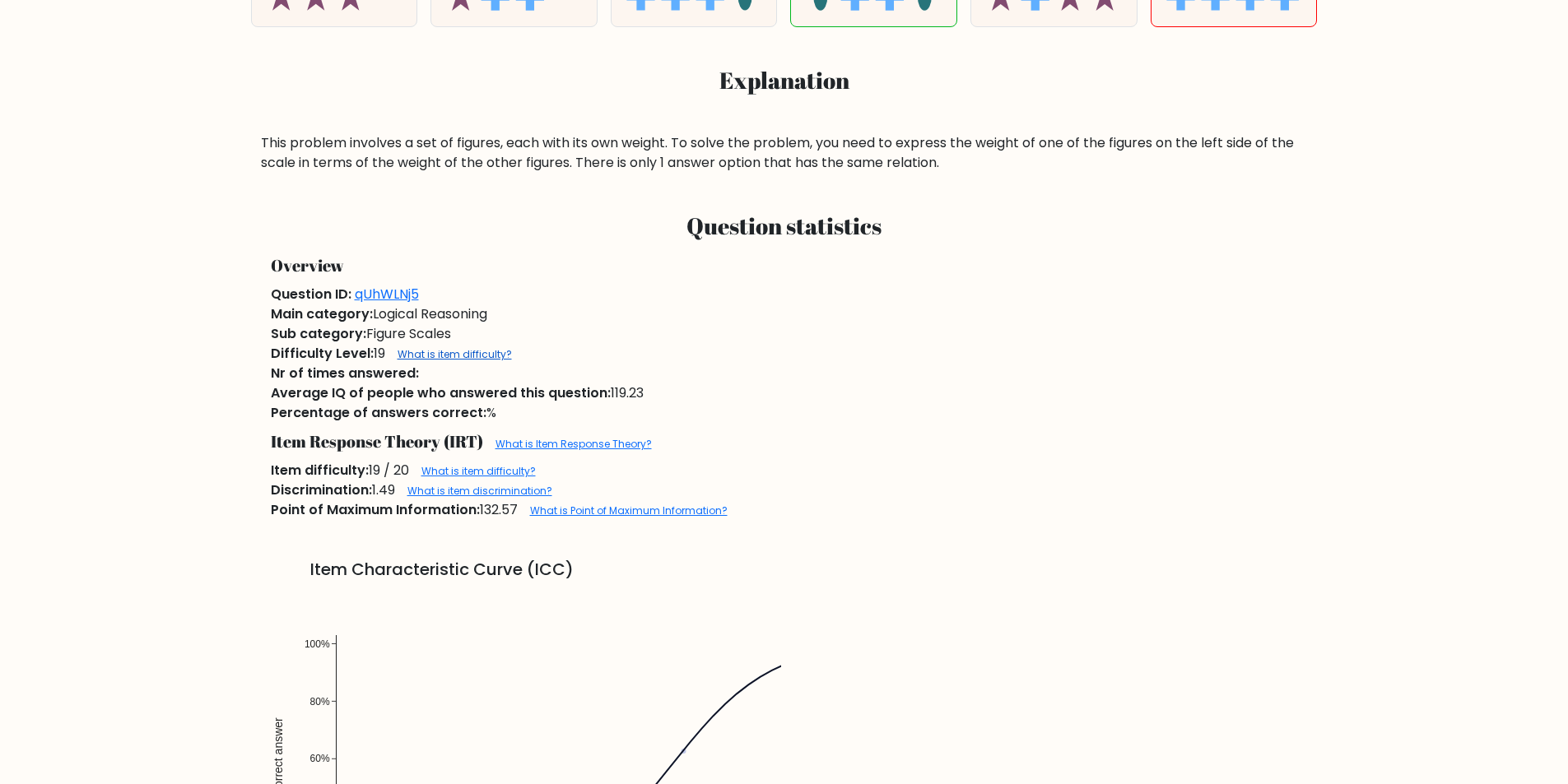
click at [443, 350] on link "What is item difficulty?" at bounding box center [454, 354] width 114 height 14
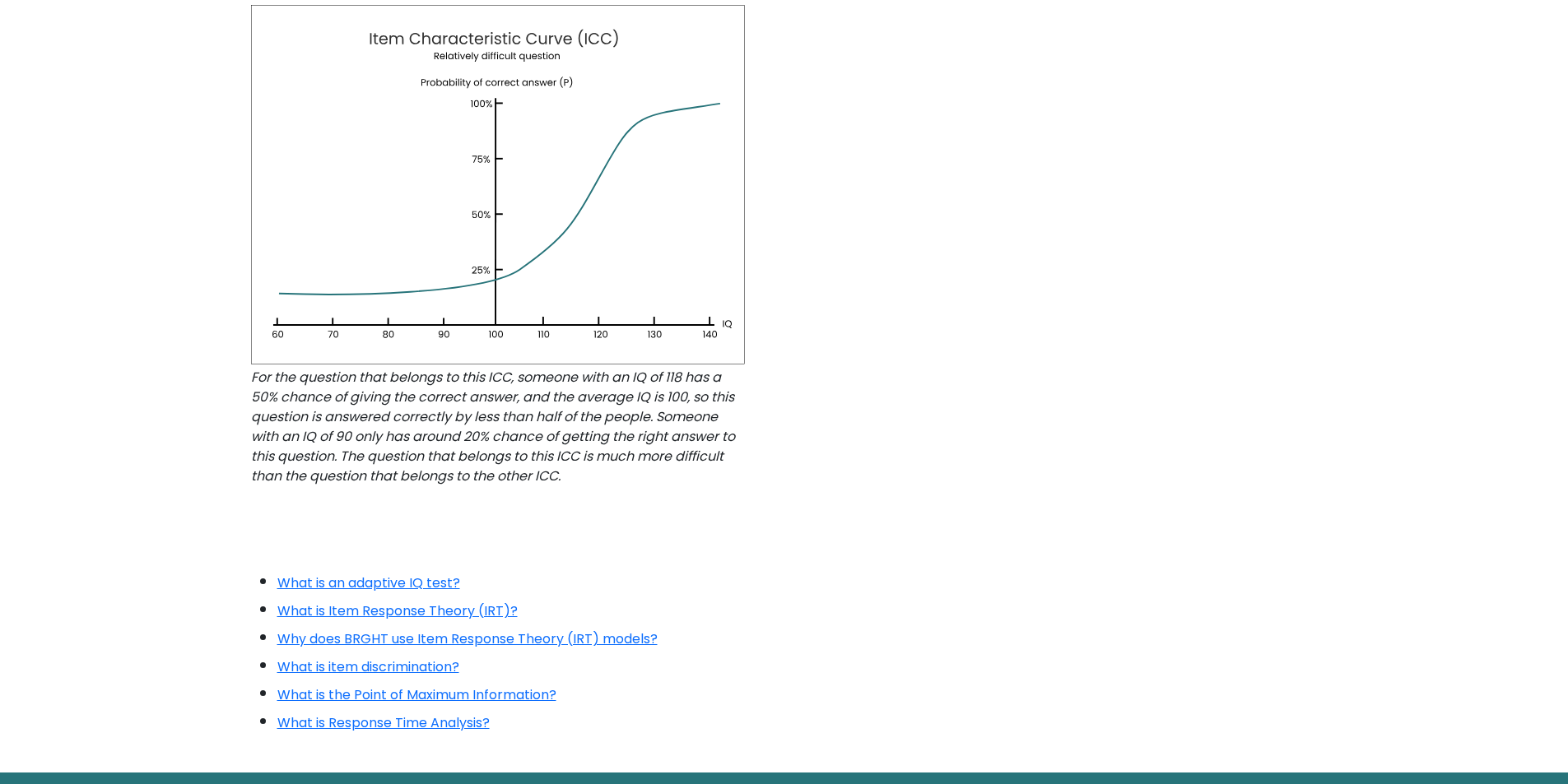
scroll to position [1334, 0]
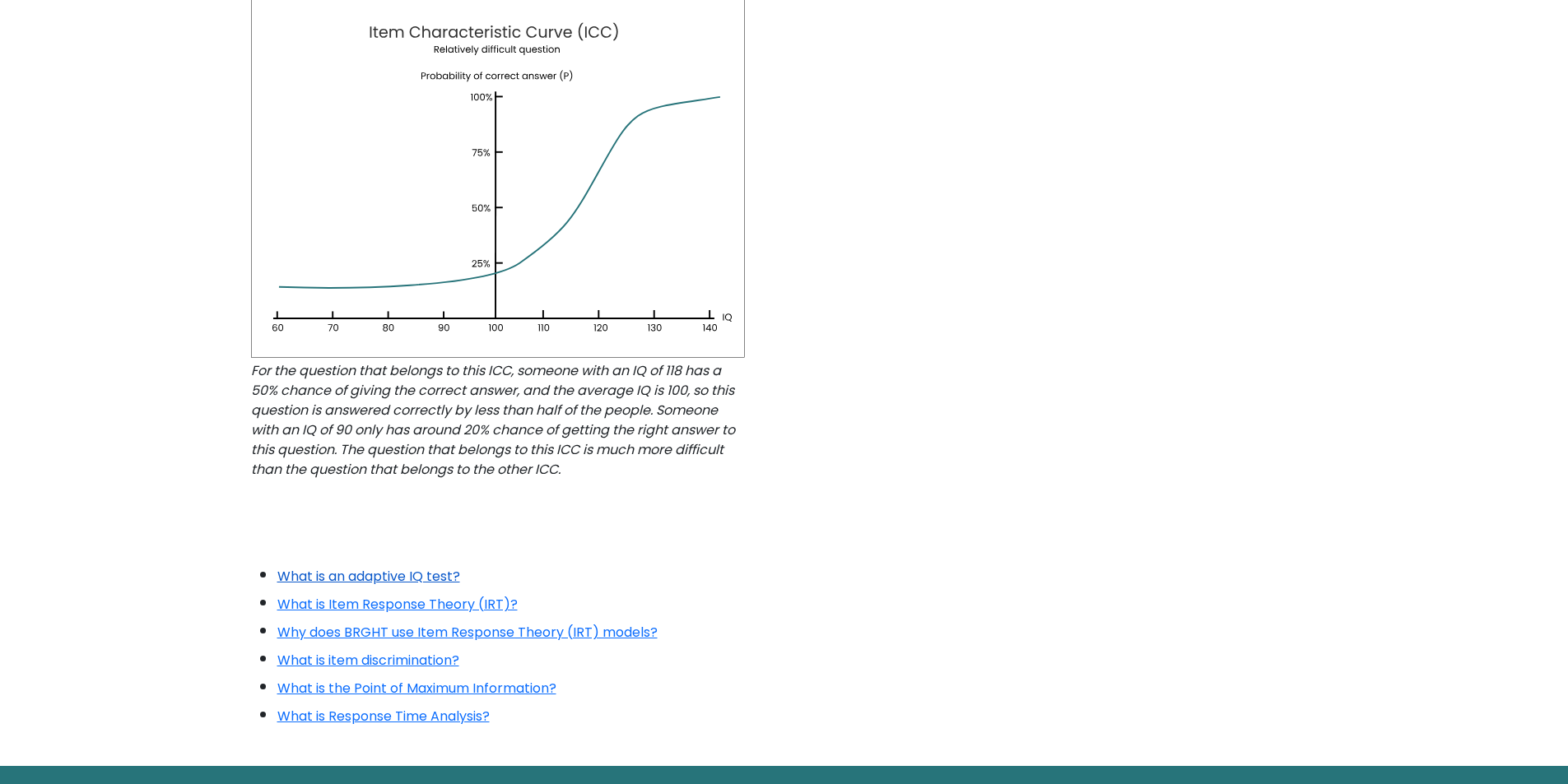
click at [402, 584] on link "What is an adaptive IQ test?" at bounding box center [369, 576] width 183 height 19
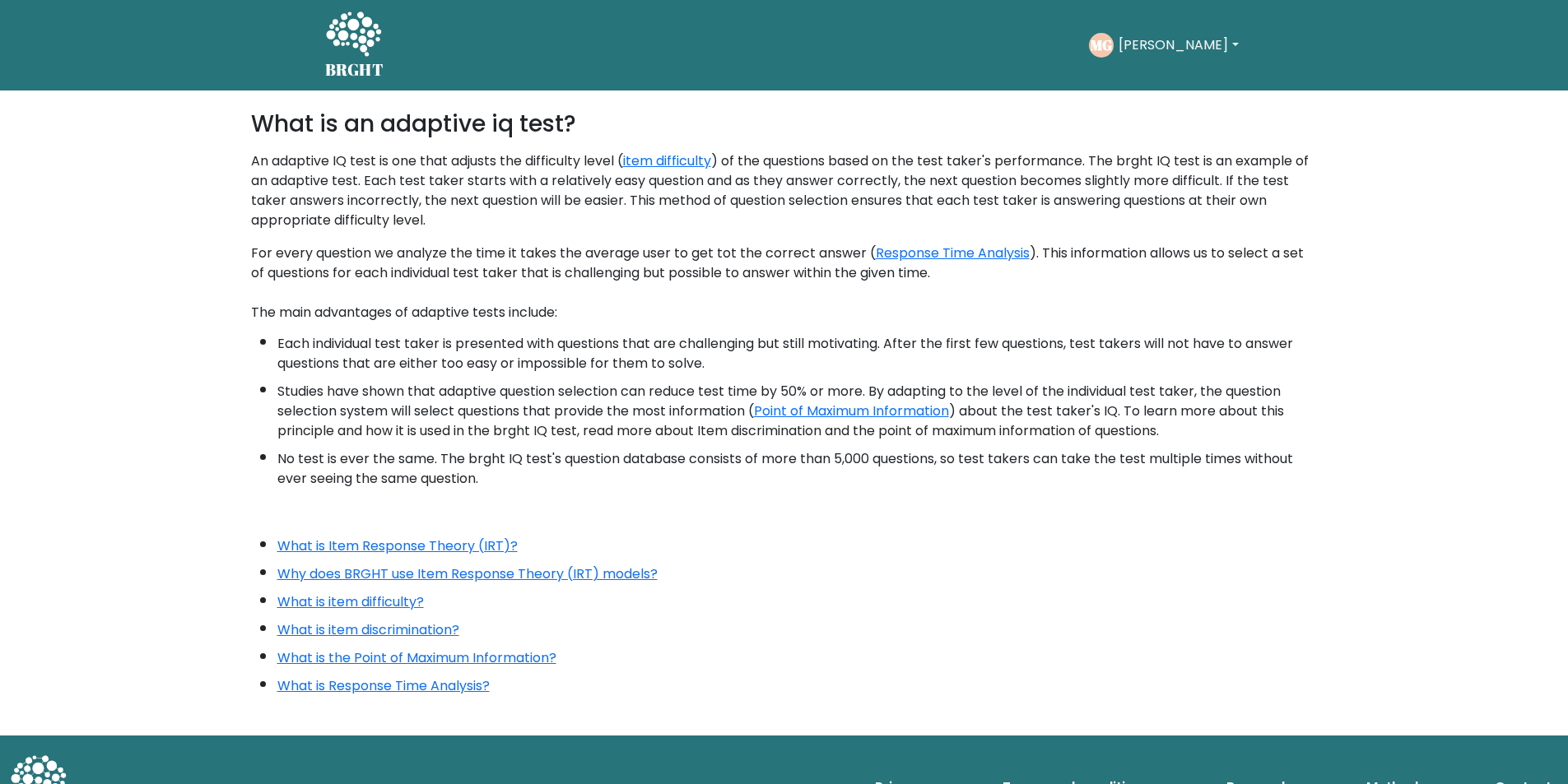
click at [348, 68] on h5 "BRGHT" at bounding box center [355, 69] width 59 height 19
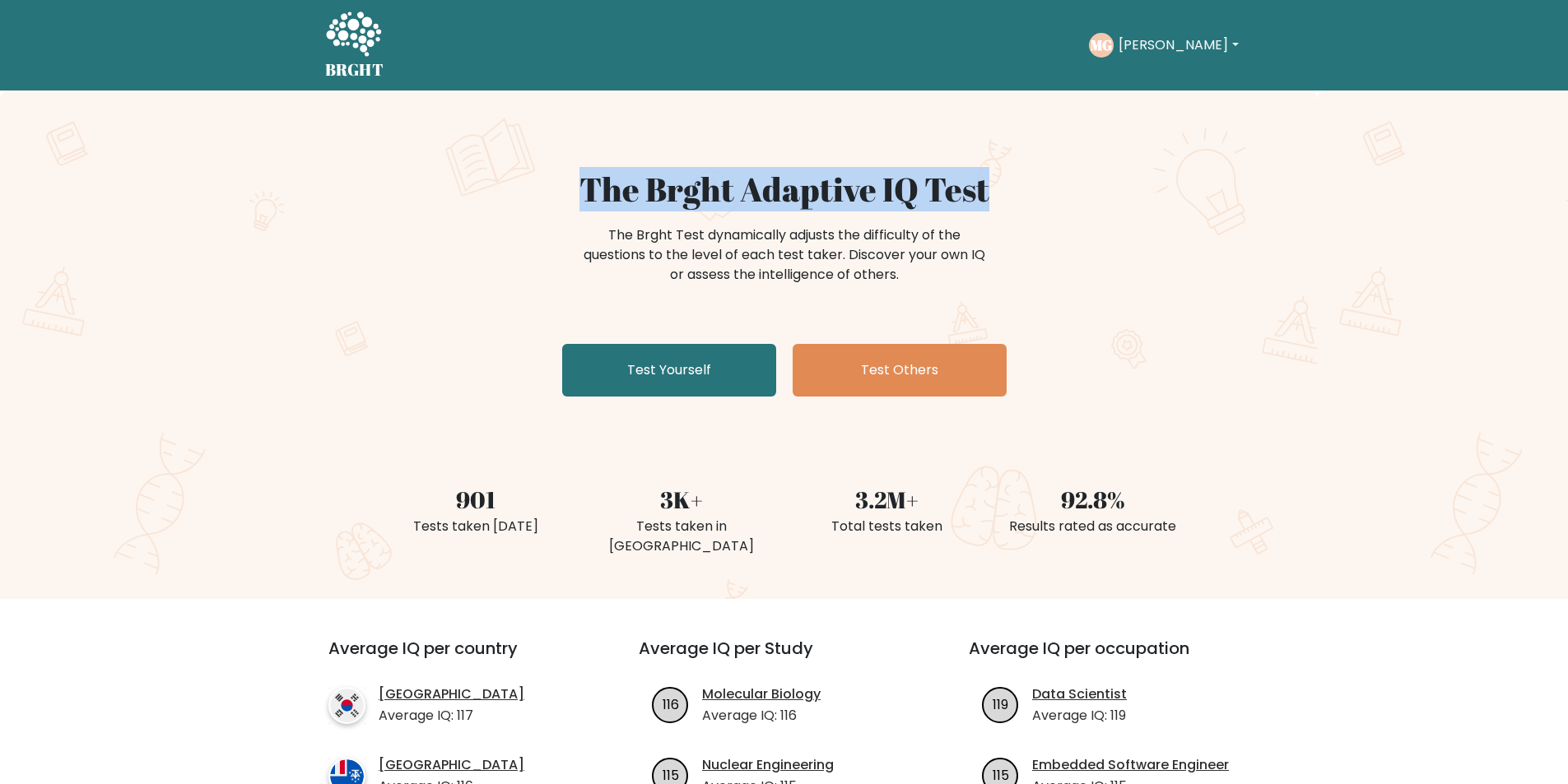
drag, startPoint x: 585, startPoint y: 187, endPoint x: 993, endPoint y: 197, distance: 408.1
click at [993, 197] on h1 "The Brght Adaptive IQ Test" at bounding box center [784, 188] width 804 height 40
